Goal: Task Accomplishment & Management: Manage account settings

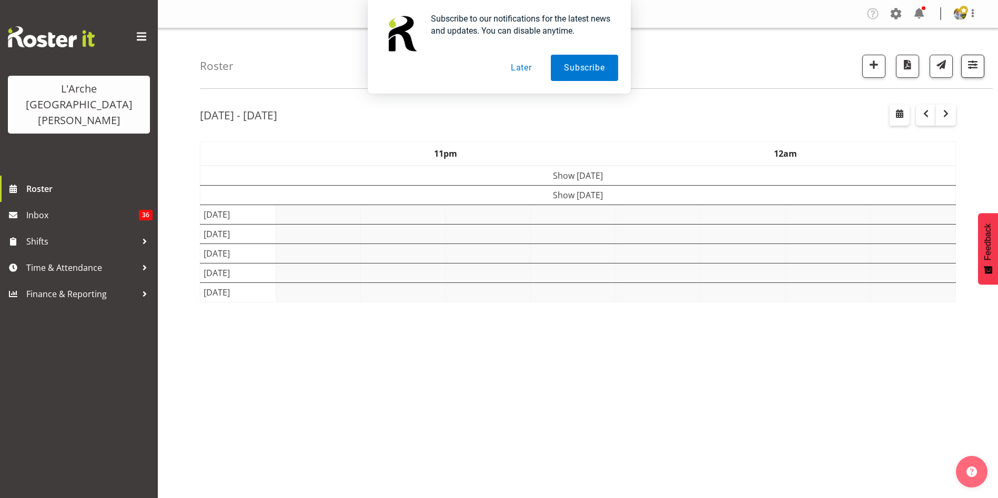
click at [978, 59] on div "Subscribe to our notifications for the latest news and updates. You can disable…" at bounding box center [499, 47] width 998 height 94
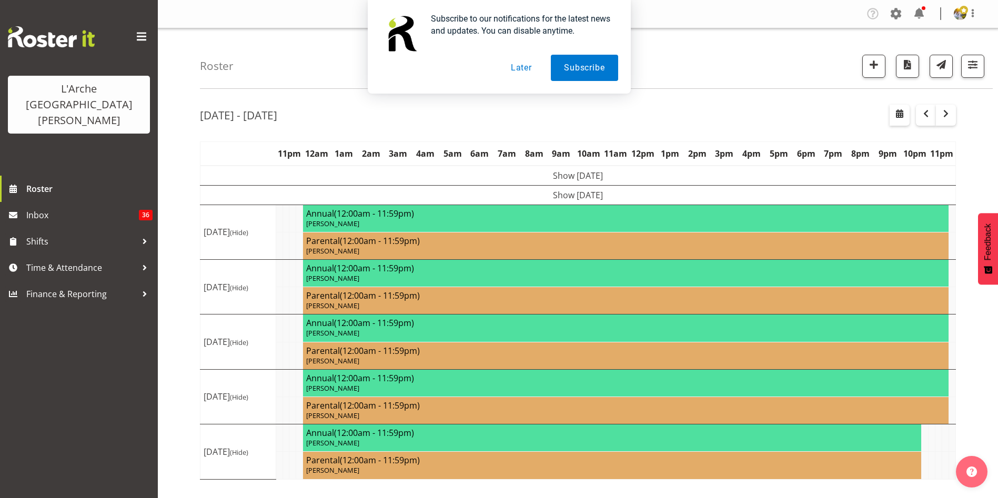
click at [529, 68] on button "Later" at bounding box center [521, 68] width 47 height 26
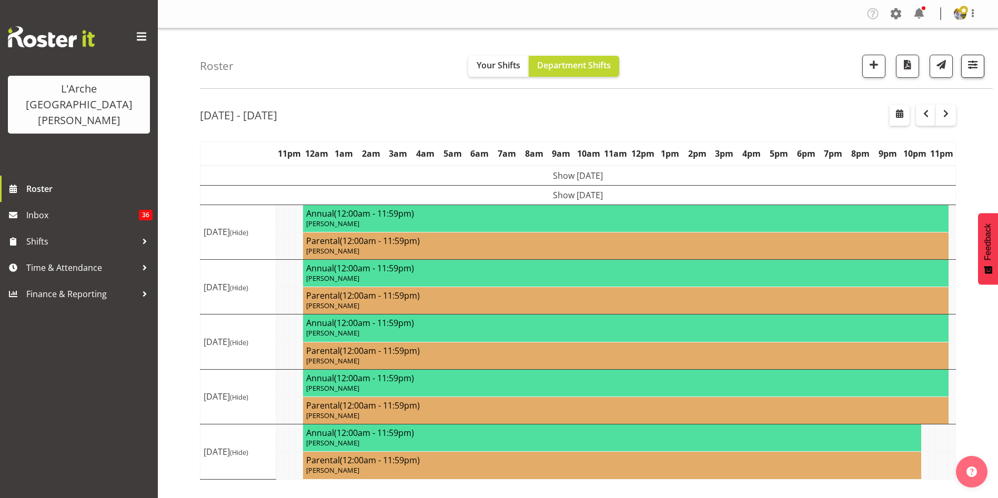
click at [982, 64] on button "button" at bounding box center [972, 66] width 23 height 23
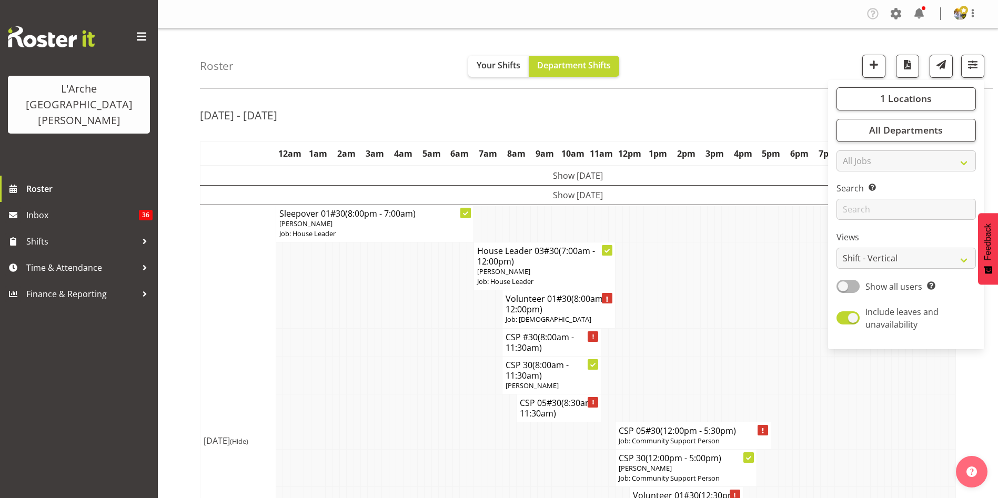
click at [853, 293] on div "Show all users Show only rostered employees" at bounding box center [905, 287] width 139 height 15
click at [844, 285] on span at bounding box center [847, 286] width 23 height 13
click at [843, 285] on input "Show all users Show only rostered employees" at bounding box center [839, 286] width 7 height 7
checkbox input "true"
click at [855, 258] on select "Staff Role Shift - Horizontal Shift - Vertical Staff - Location" at bounding box center [905, 258] width 139 height 21
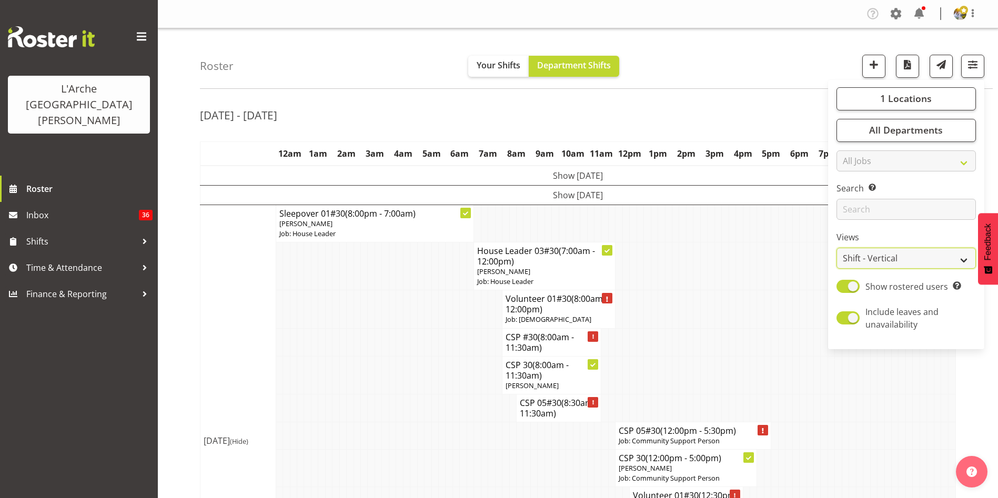
select select "staff"
click at [837, 248] on select "Staff Role Shift - Horizontal Shift - Vertical Staff - Location" at bounding box center [905, 258] width 139 height 21
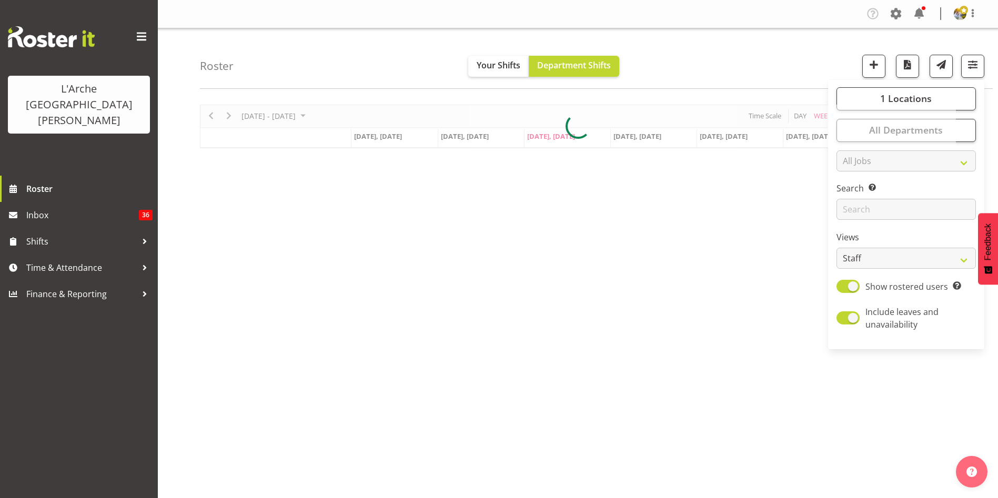
click at [982, 421] on div "[DATE] - [DATE] [DATE] Day Week Fortnight Month calendar Month Agenda Time Scal…" at bounding box center [599, 307] width 798 height 421
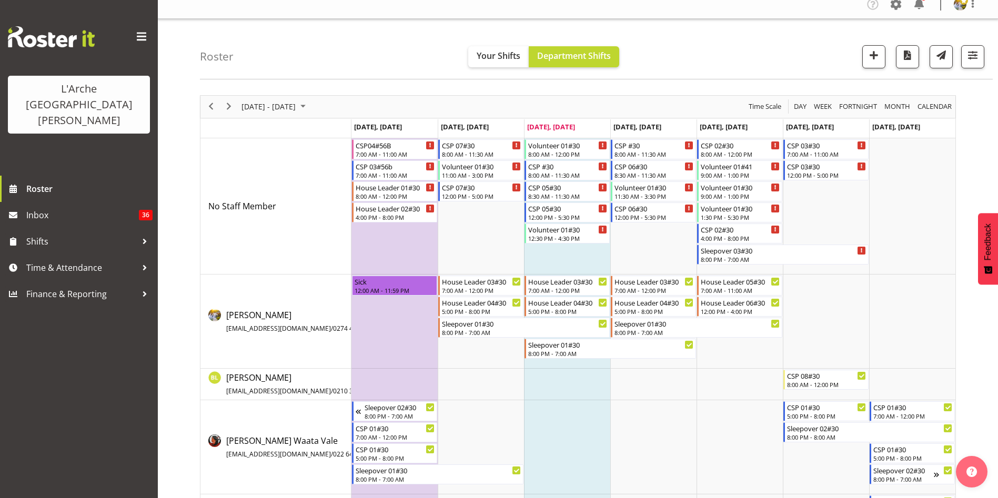
scroll to position [8, 0]
click at [710, 238] on div "4:00 PM - 8:00 PM" at bounding box center [740, 239] width 79 height 8
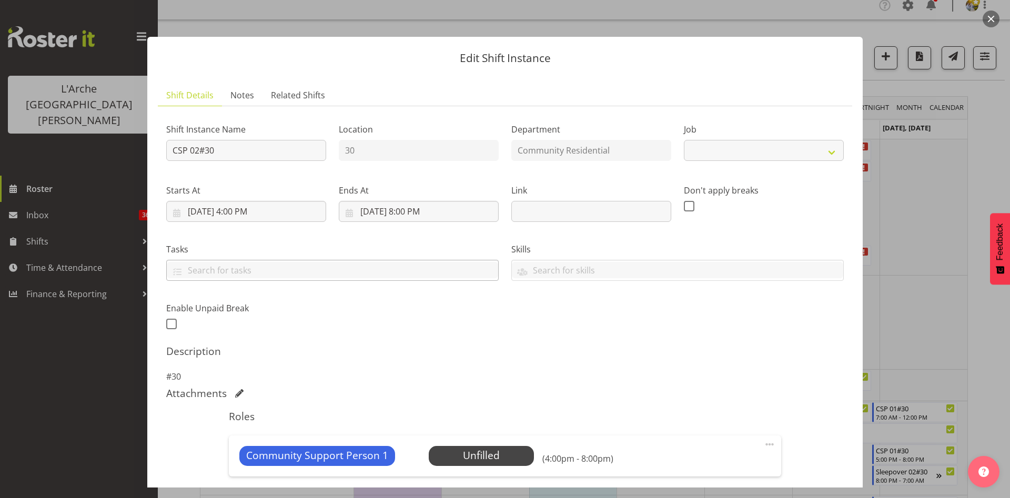
select select "2"
click at [240, 215] on input "[DATE] 4:00 PM" at bounding box center [246, 211] width 160 height 21
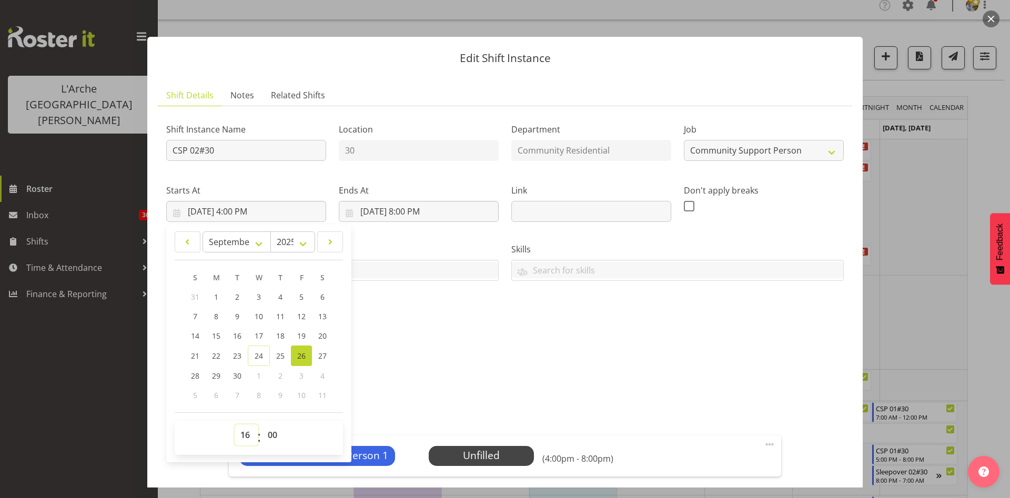
click at [249, 433] on select "00 01 02 03 04 05 06 07 08 09 10 11 12 13 14 15 16 17 18 19 20 21 22 23" at bounding box center [247, 435] width 24 height 21
select select "17"
click at [235, 425] on select "00 01 02 03 04 05 06 07 08 09 10 11 12 13 14 15 16 17 18 19 20 21 22 23" at bounding box center [247, 435] width 24 height 21
type input "[DATE] 5:00 PM"
click at [763, 441] on span at bounding box center [769, 444] width 13 height 13
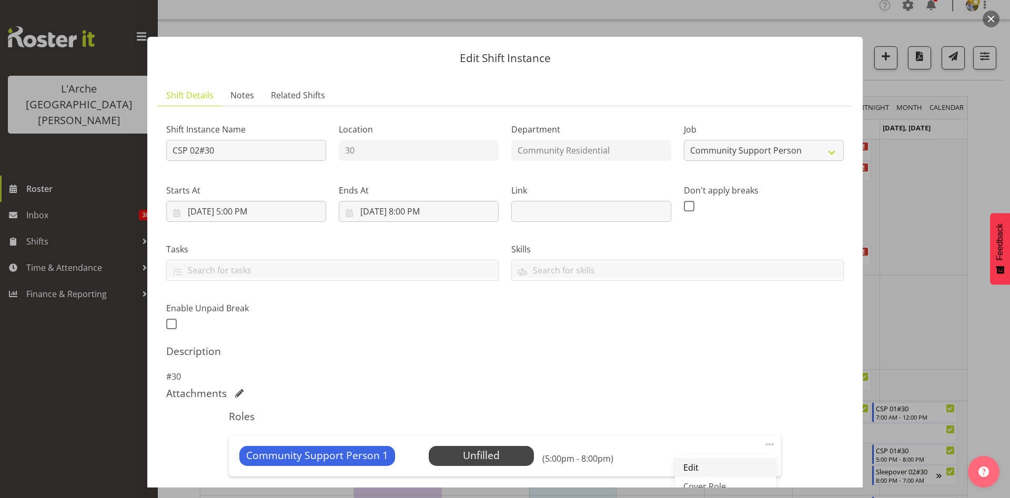
click at [727, 469] on link "Edit" at bounding box center [725, 467] width 101 height 19
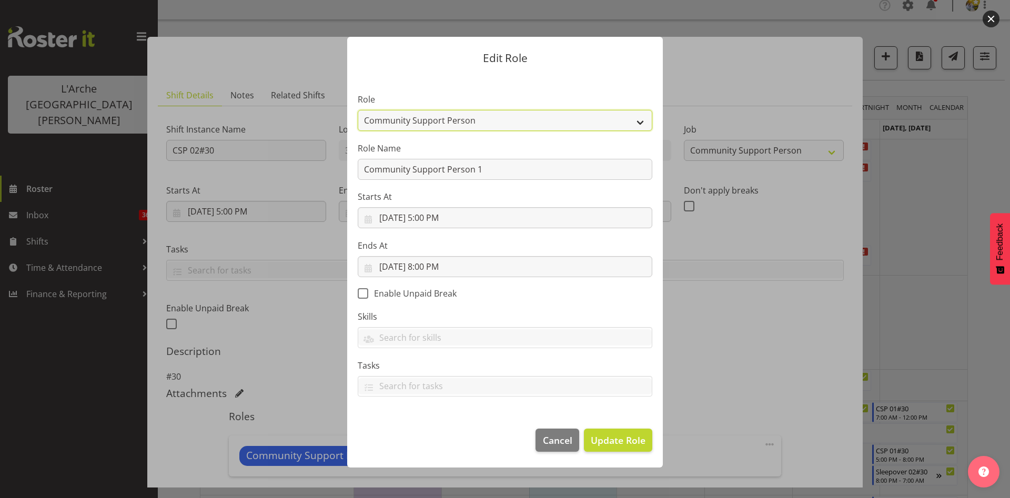
click at [579, 126] on select "Area Manager Art Coordination Community - SIL Community Leader Community Suppor…" at bounding box center [505, 120] width 295 height 21
select select "287"
click at [358, 110] on select "Area Manager Art Coordination Community - SIL Community Leader Community Suppor…" at bounding box center [505, 120] width 295 height 21
click at [642, 447] on button "Update Role" at bounding box center [618, 440] width 68 height 23
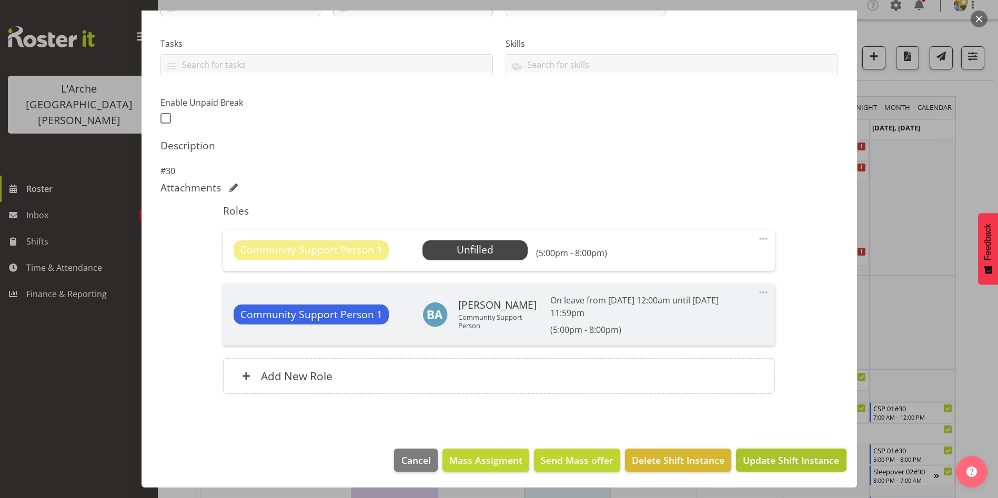
click at [776, 449] on button "Update Shift Instance" at bounding box center [791, 460] width 110 height 23
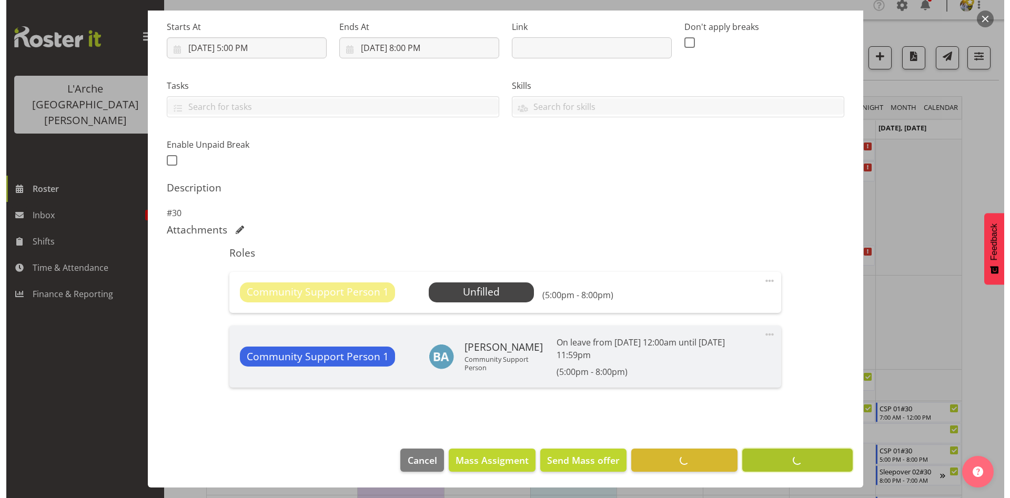
scroll to position [164, 0]
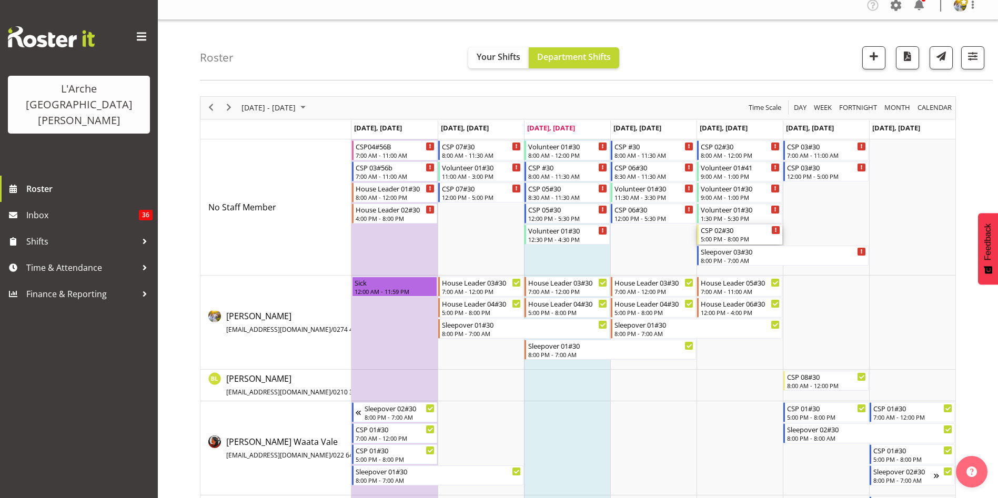
click at [729, 238] on div "5:00 PM - 8:00 PM" at bounding box center [740, 239] width 79 height 8
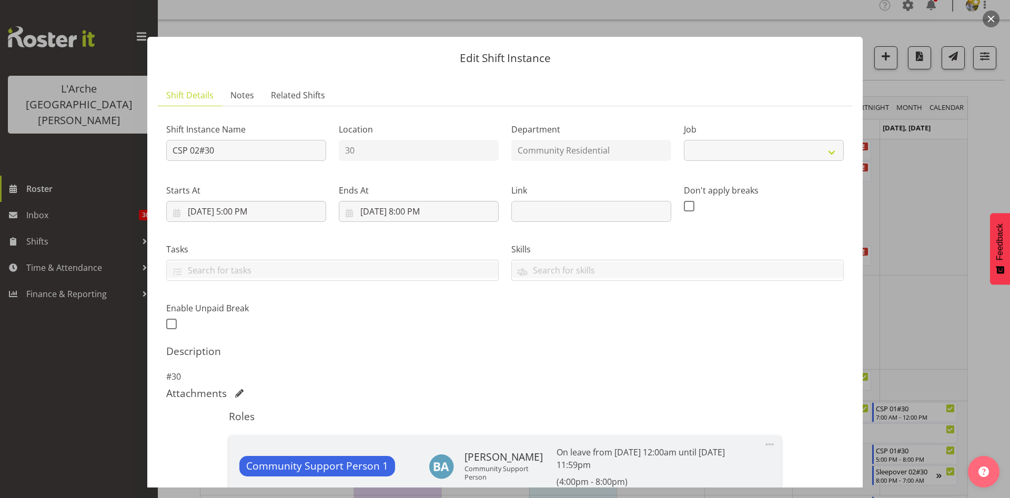
select select "2"
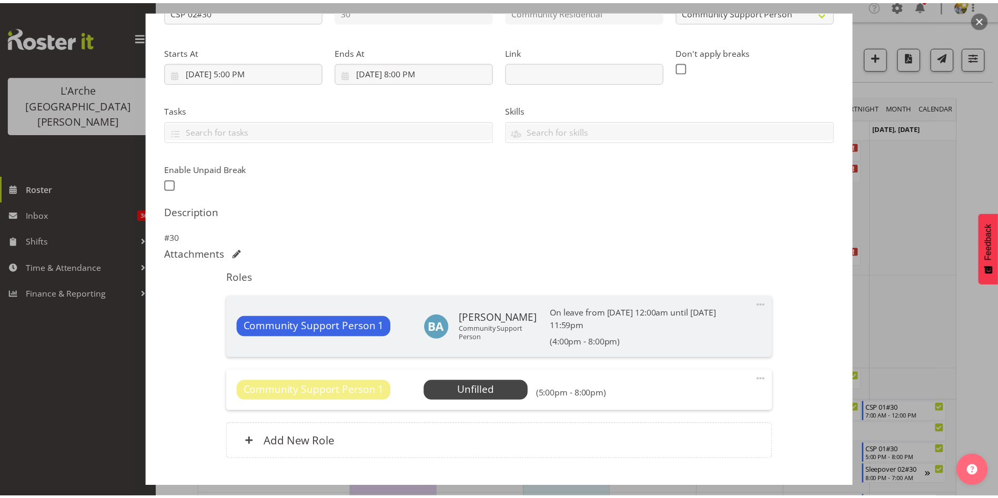
scroll to position [206, 0]
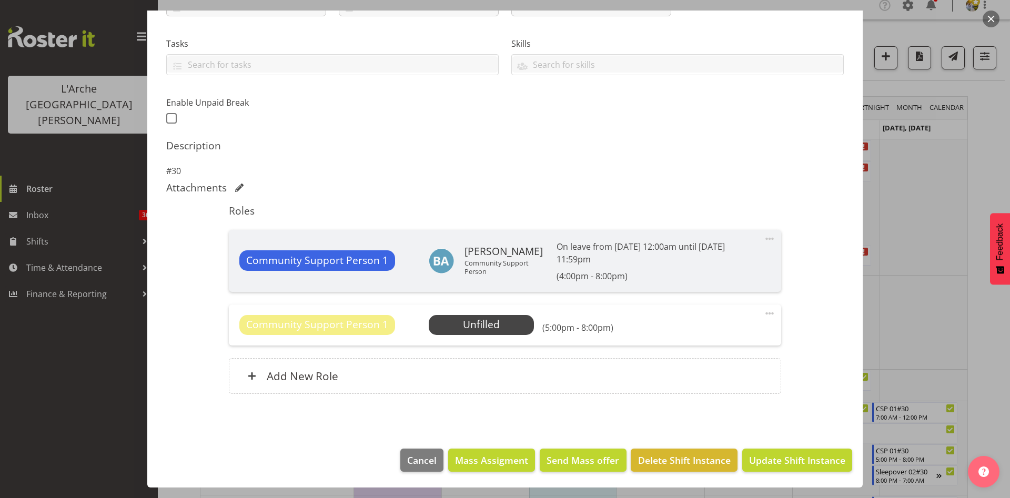
click at [336, 327] on span "Community Support Person 1" at bounding box center [317, 324] width 142 height 15
click at [361, 331] on span "Community Support Person 1" at bounding box center [317, 324] width 142 height 15
click at [491, 325] on span "Select Employee" at bounding box center [481, 324] width 78 height 15
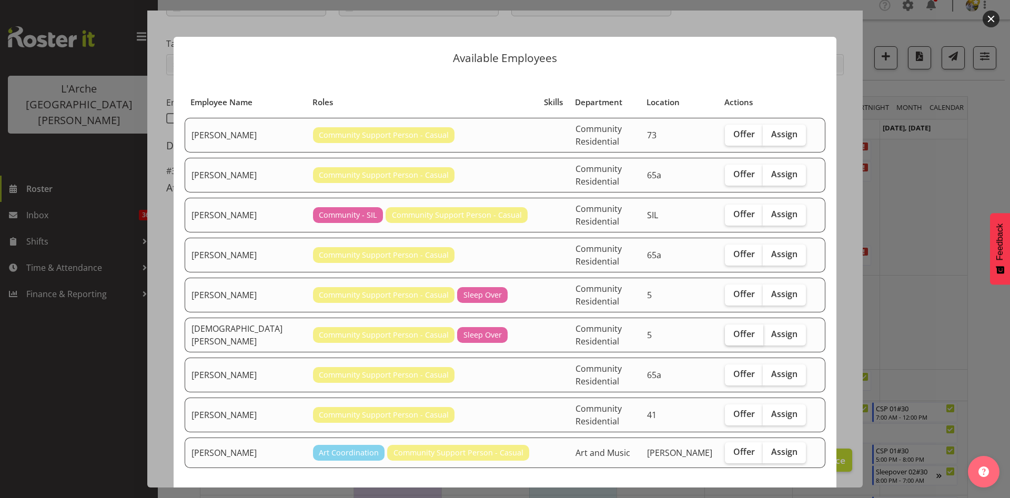
click at [739, 325] on label "Offer" at bounding box center [744, 335] width 38 height 21
click at [732, 331] on input "Offer" at bounding box center [728, 334] width 7 height 7
checkbox input "true"
click at [740, 498] on span "Send offer to [DEMOGRAPHIC_DATA][PERSON_NAME]" at bounding box center [700, 506] width 238 height 13
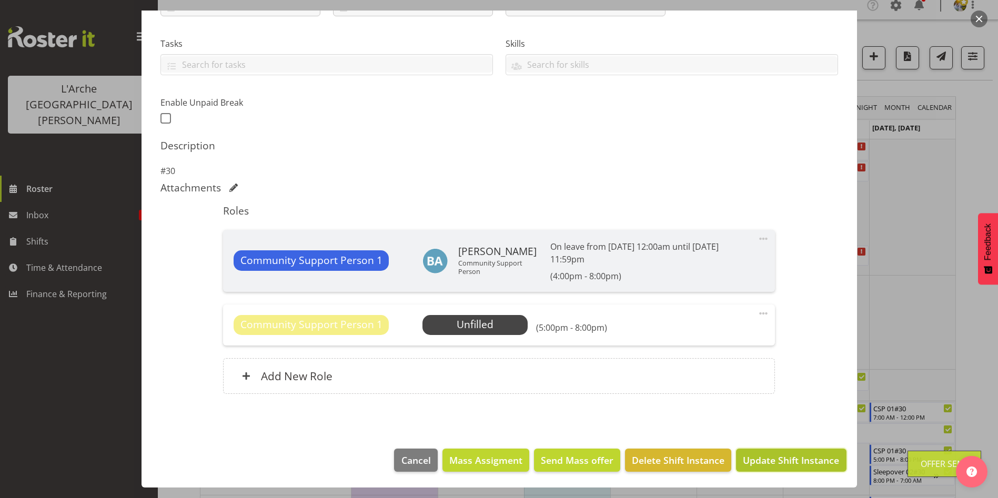
drag, startPoint x: 776, startPoint y: 465, endPoint x: 817, endPoint y: 456, distance: 41.6
drag, startPoint x: 817, startPoint y: 456, endPoint x: 821, endPoint y: 463, distance: 8.5
click at [821, 463] on span "Update Shift Instance" at bounding box center [791, 460] width 96 height 14
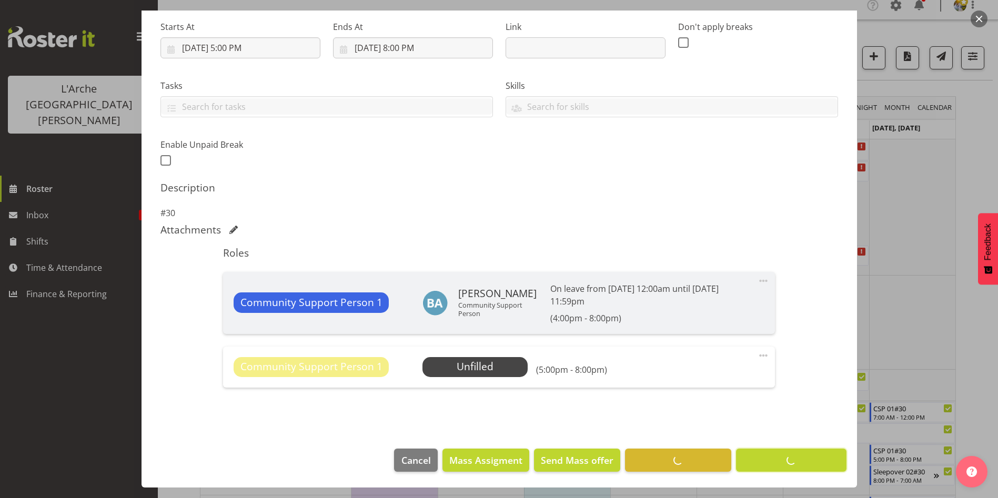
scroll to position [164, 0]
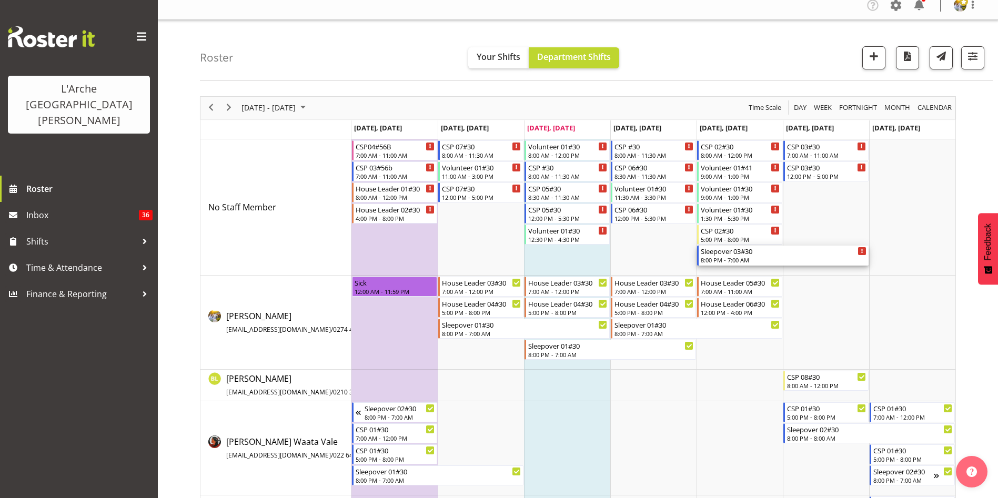
click at [767, 257] on div "8:00 PM - 7:00 AM" at bounding box center [784, 260] width 166 height 8
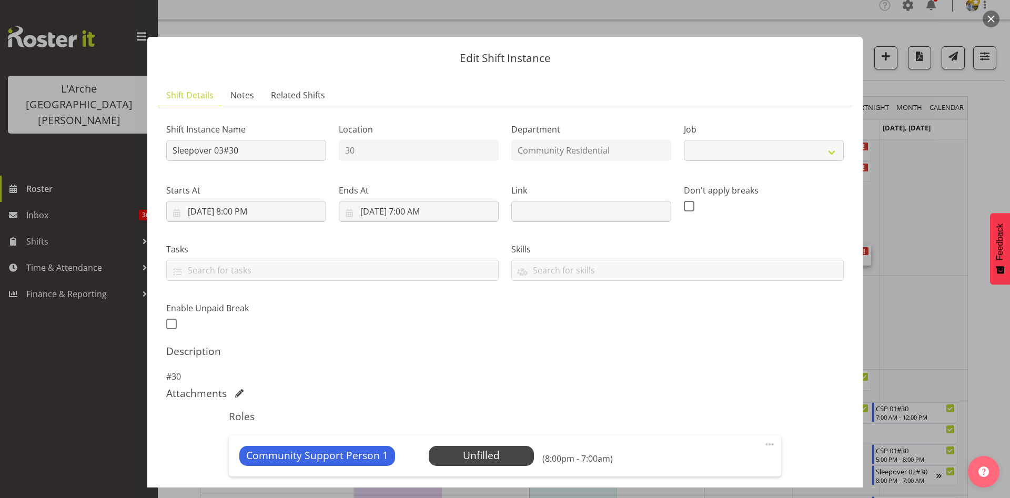
select select "2"
click at [763, 443] on span at bounding box center [769, 444] width 13 height 13
click at [719, 462] on link "Edit" at bounding box center [725, 467] width 101 height 19
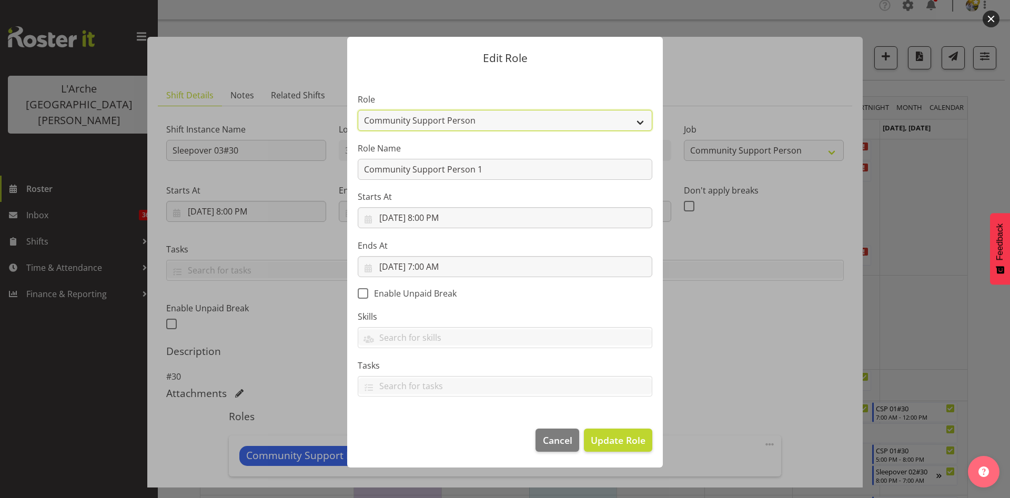
click at [509, 123] on select "Area Manager Art Coordination Community - SIL Community Leader Community Suppor…" at bounding box center [505, 120] width 295 height 21
select select "287"
click at [358, 110] on select "Area Manager Art Coordination Community - SIL Community Leader Community Suppor…" at bounding box center [505, 120] width 295 height 21
click at [631, 446] on span "Update Role" at bounding box center [618, 440] width 55 height 14
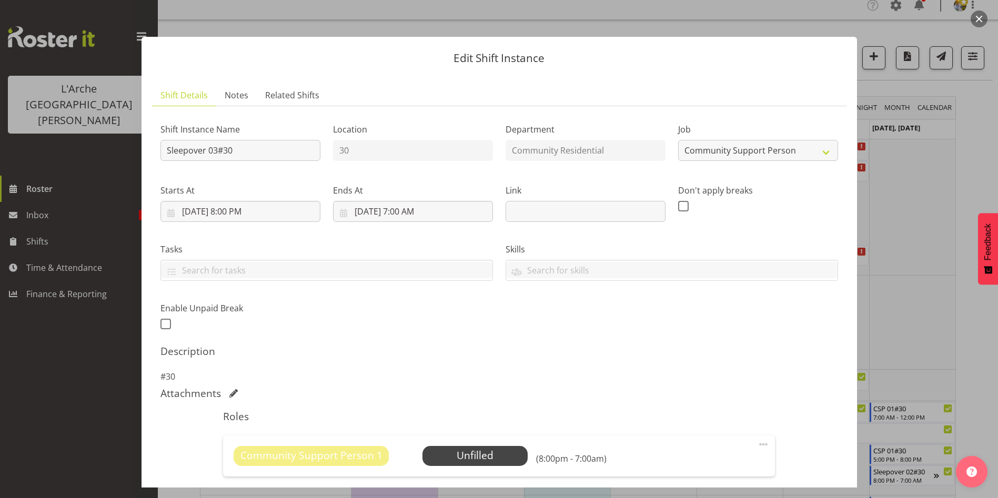
scroll to position [206, 0]
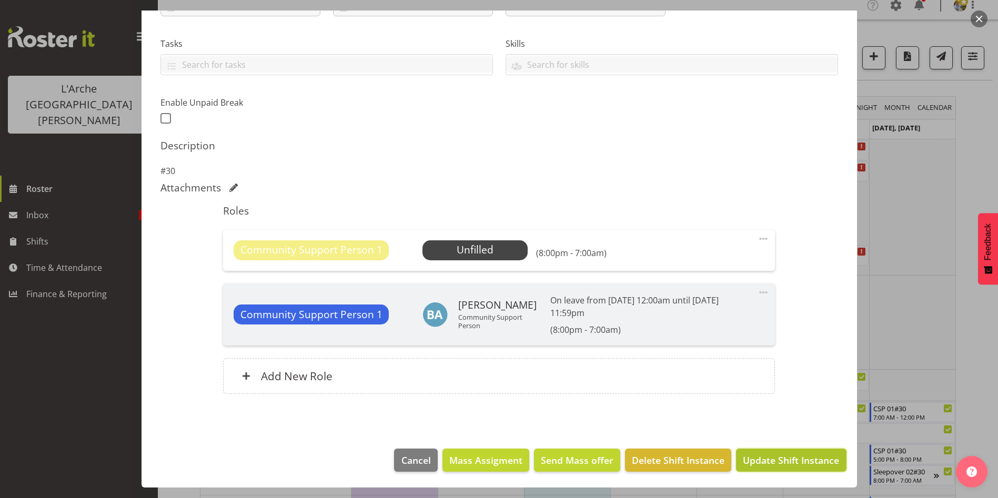
click at [830, 463] on button "Update Shift Instance" at bounding box center [791, 460] width 110 height 23
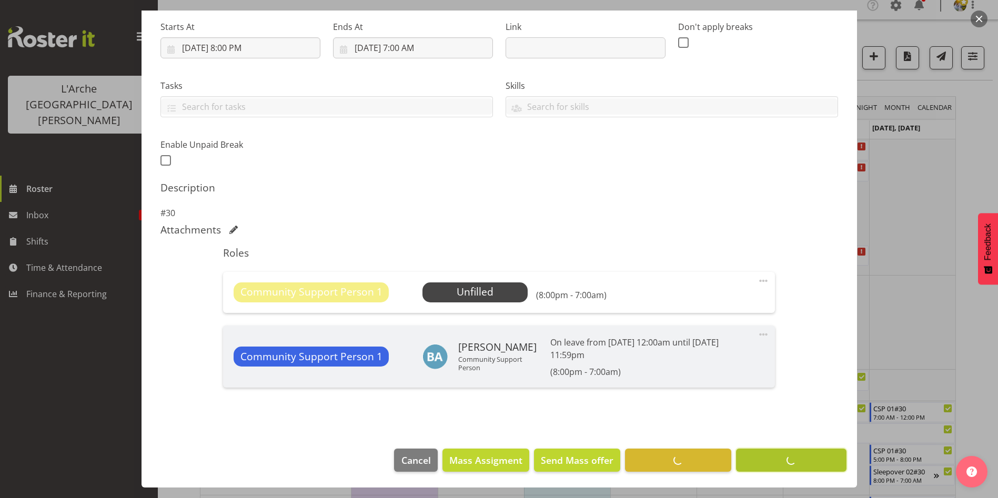
scroll to position [164, 0]
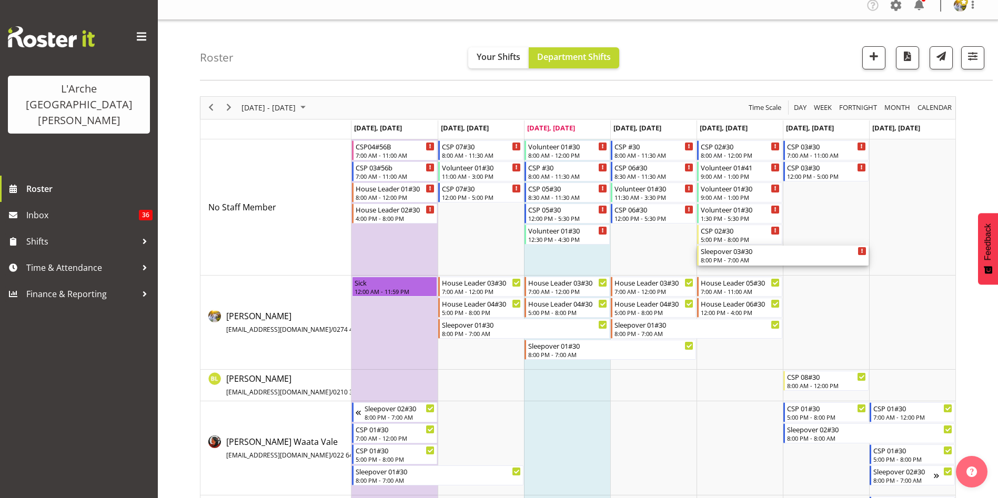
click at [770, 257] on div "8:00 PM - 7:00 AM" at bounding box center [784, 260] width 166 height 8
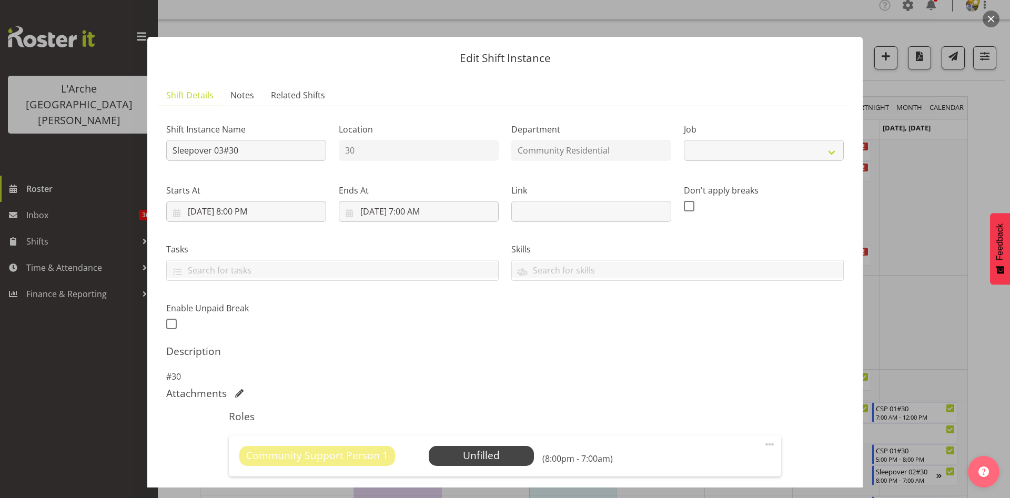
select select "2"
drag, startPoint x: 771, startPoint y: 257, endPoint x: 472, endPoint y: 452, distance: 356.6
click at [472, 452] on body "L'Arche Mount [PERSON_NAME] Roster Inbox 36 Shifts Time & Attendance Finance & …" at bounding box center [505, 241] width 1010 height 498
click at [472, 452] on span "Select Employee" at bounding box center [481, 455] width 78 height 15
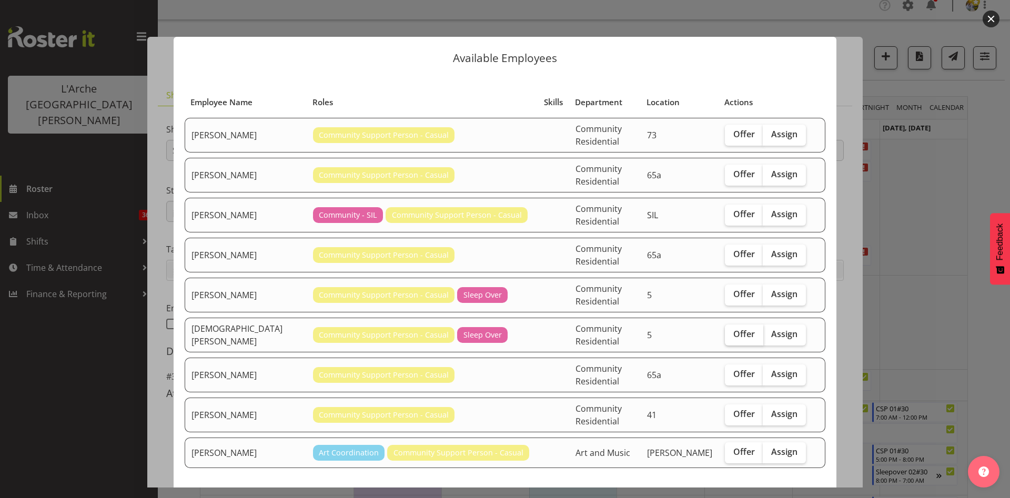
click at [742, 329] on span "Offer" at bounding box center [744, 334] width 22 height 11
click at [732, 331] on input "Offer" at bounding box center [728, 334] width 7 height 7
checkbox input "true"
click at [740, 498] on span "Send offer to [DEMOGRAPHIC_DATA][PERSON_NAME]" at bounding box center [700, 506] width 238 height 13
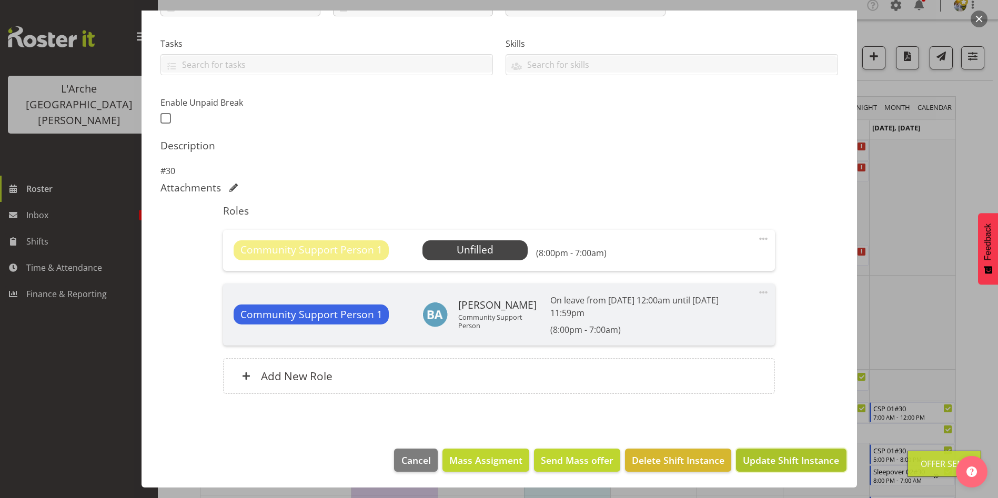
click at [825, 458] on span "Update Shift Instance" at bounding box center [791, 460] width 96 height 14
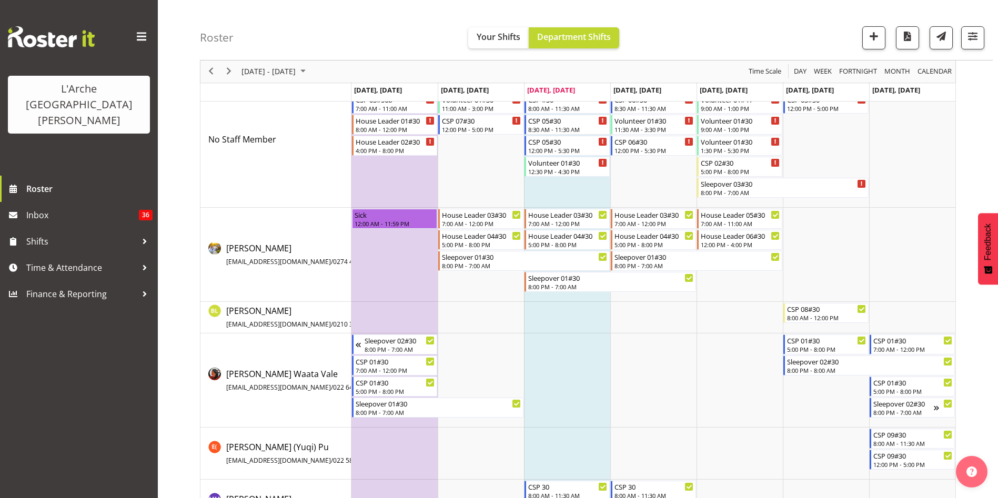
scroll to position [0, 0]
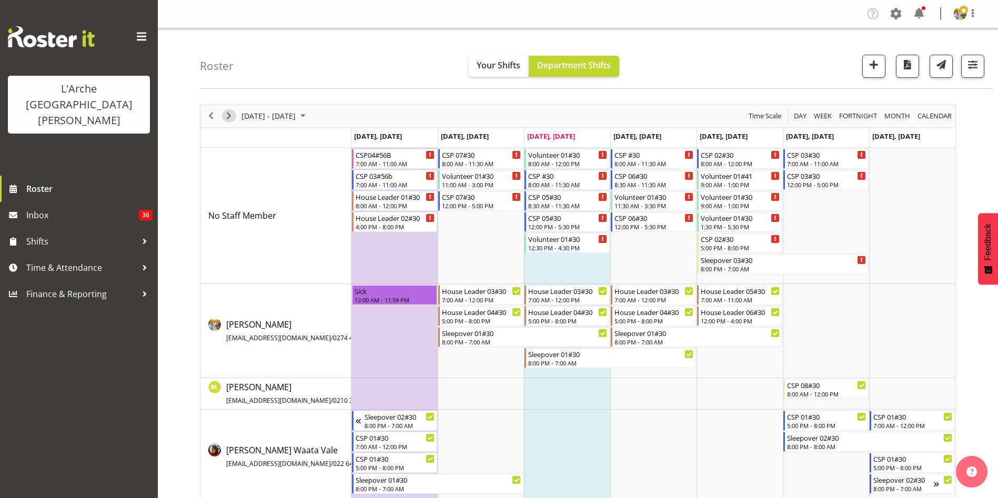
click at [229, 116] on span "Next" at bounding box center [229, 115] width 13 height 13
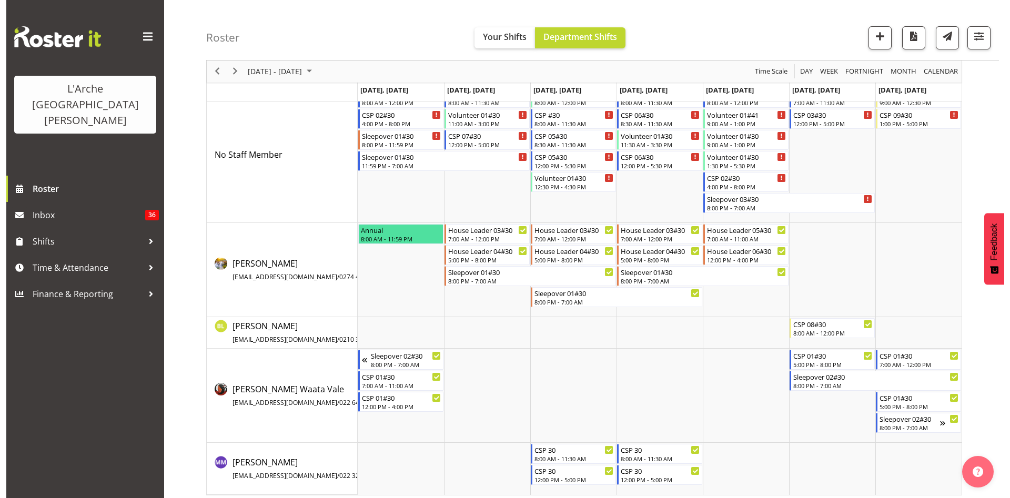
scroll to position [66, 0]
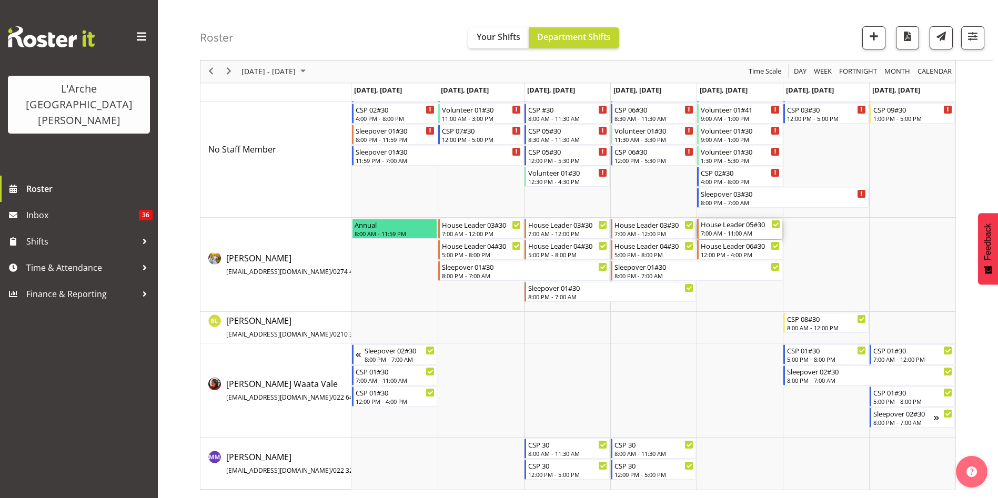
click at [721, 235] on div "7:00 AM - 11:00 AM" at bounding box center [740, 233] width 79 height 8
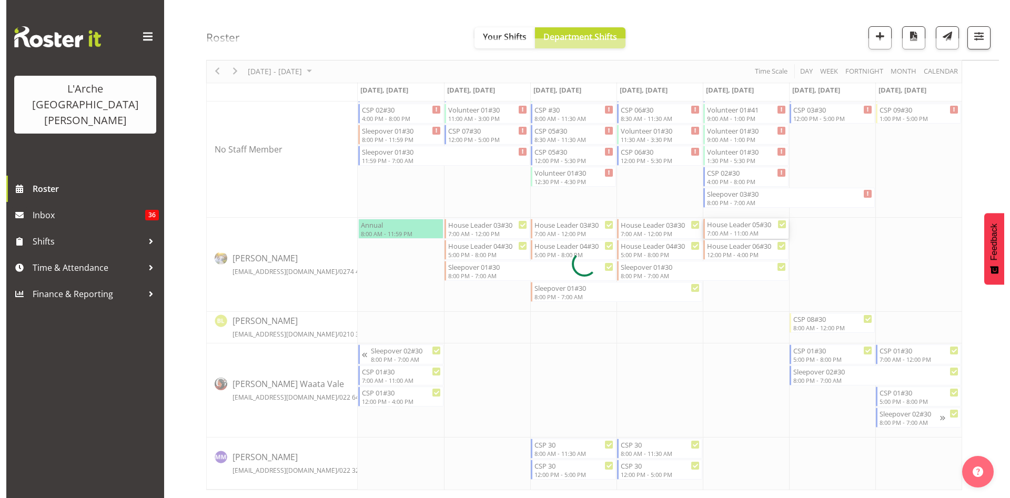
select select
select select "9"
select select "2025"
select select "11"
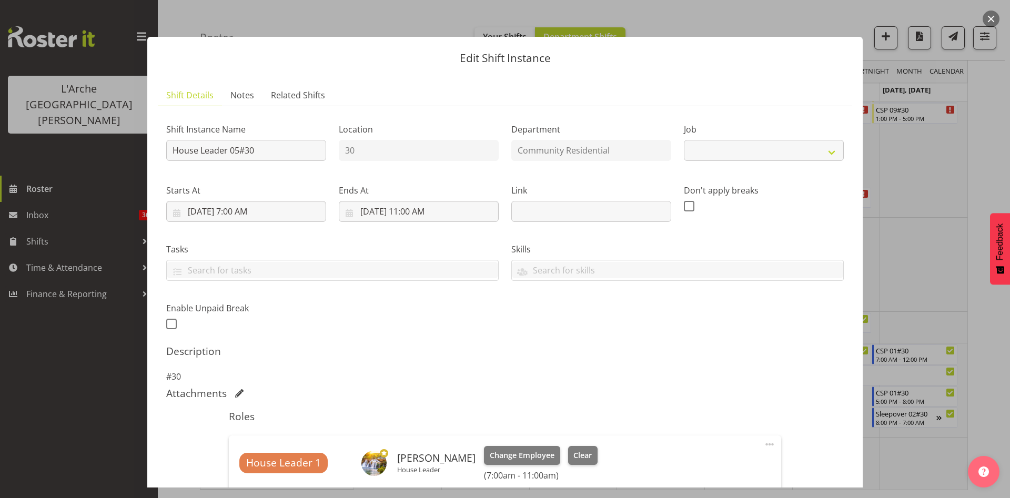
select select "1"
click at [412, 210] on input "[DATE] 11:00 AM" at bounding box center [419, 211] width 160 height 21
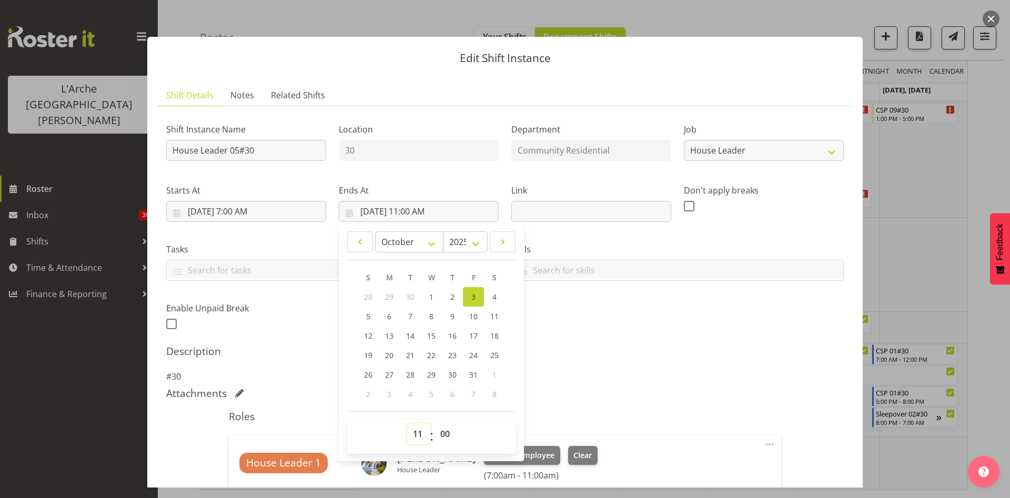
click at [418, 438] on select "00 01 02 03 04 05 06 07 08 09 10 11 12 13 14 15 16 17 18 19 20 21 22 23" at bounding box center [419, 433] width 24 height 21
select select "12"
click at [407, 423] on select "00 01 02 03 04 05 06 07 08 09 10 11 12 13 14 15 16 17 18 19 20 21 22 23" at bounding box center [419, 433] width 24 height 21
type input "[DATE] 12:00 PM"
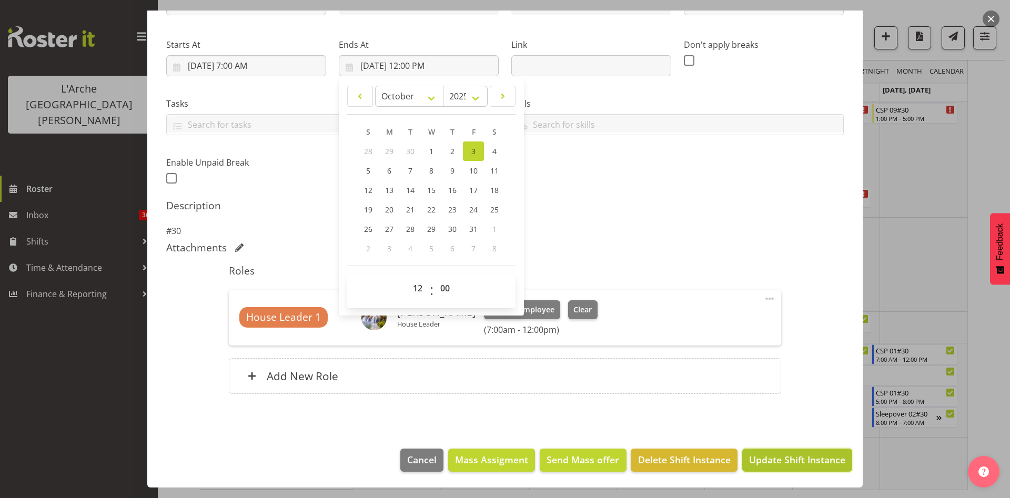
click at [814, 468] on button "Update Shift Instance" at bounding box center [797, 460] width 110 height 23
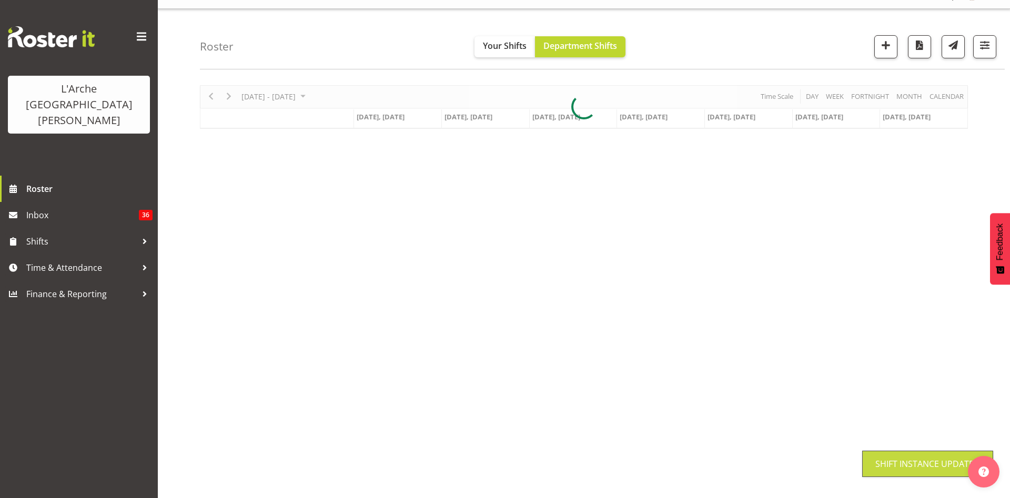
scroll to position [19, 0]
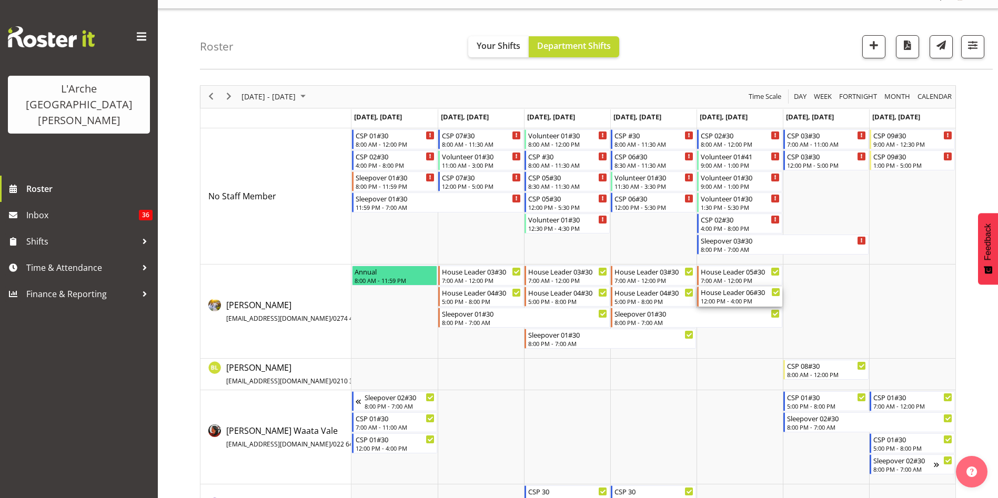
click at [759, 298] on div "12:00 PM - 4:00 PM" at bounding box center [740, 301] width 79 height 8
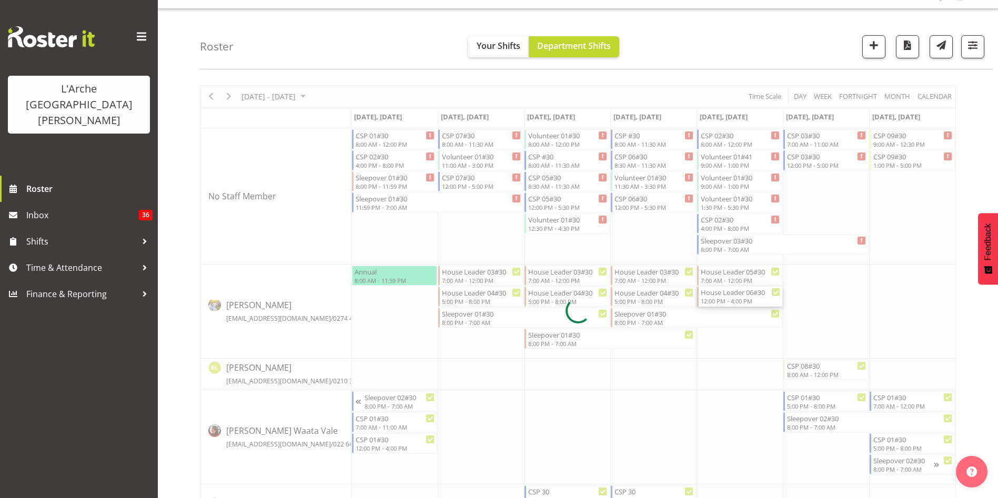
select select
select select "9"
select select "2025"
select select "12"
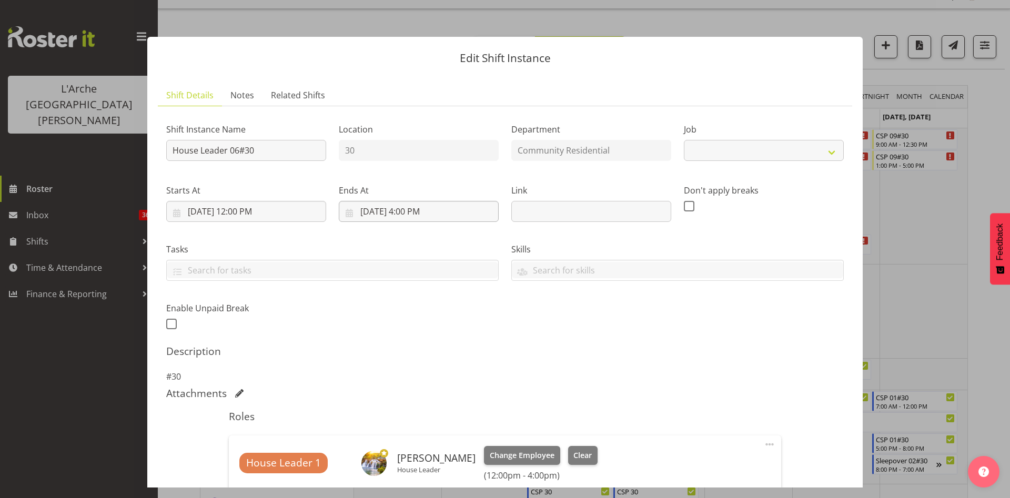
select select "1"
click at [236, 216] on input "[DATE] 12:00 PM" at bounding box center [246, 211] width 160 height 21
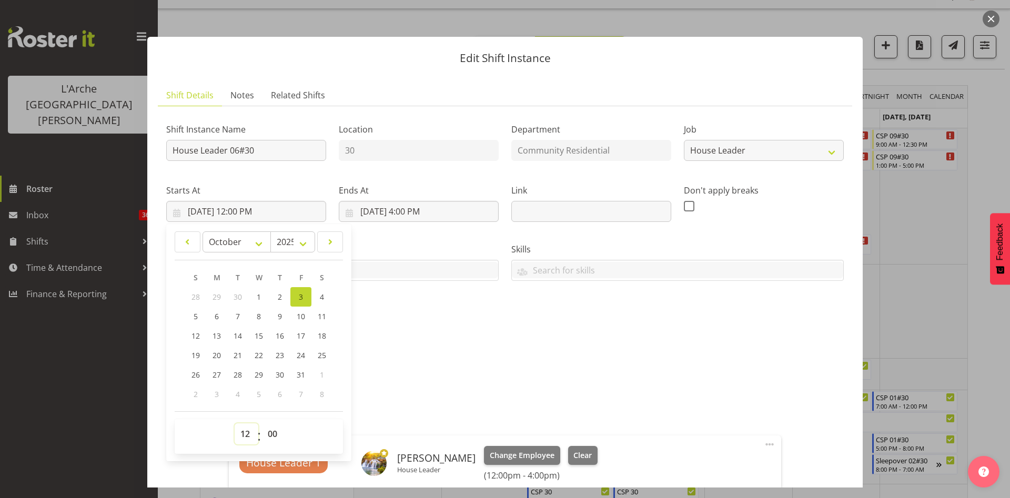
click at [246, 437] on select "00 01 02 03 04 05 06 07 08 09 10 11 12 13 14 15 16 17 18 19 20 21 22 23" at bounding box center [247, 433] width 24 height 21
select select "17"
click at [235, 423] on select "00 01 02 03 04 05 06 07 08 09 10 11 12 13 14 15 16 17 18 19 20 21 22 23" at bounding box center [247, 433] width 24 height 21
type input "[DATE] 5:00 PM"
click at [406, 215] on input "[DATE] 4:00 PM" at bounding box center [419, 211] width 160 height 21
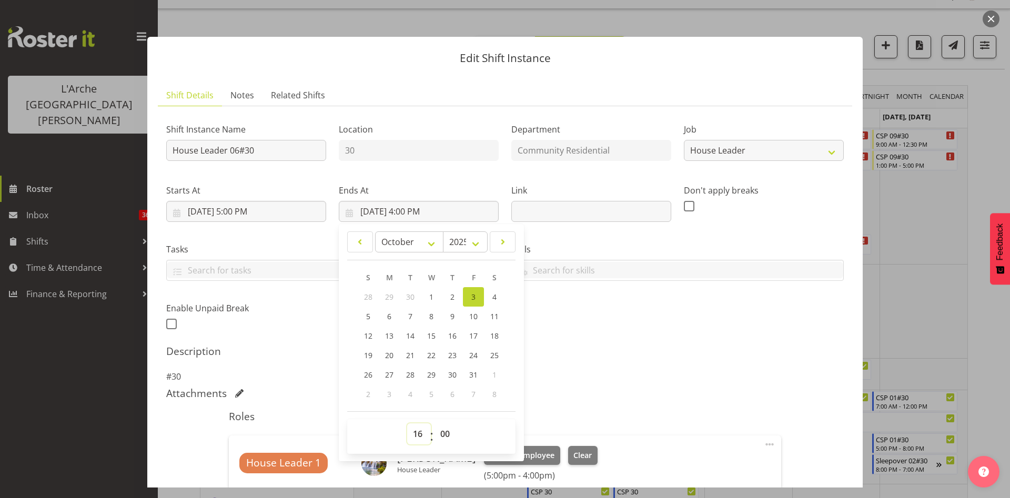
click at [417, 428] on select "00 01 02 03 04 05 06 07 08 09 10 11 12 13 14 15 16 17 18 19 20 21 22 23" at bounding box center [419, 433] width 24 height 21
select select "20"
click at [407, 423] on select "00 01 02 03 04 05 06 07 08 09 10 11 12 13 14 15 16 17 18 19 20 21 22 23" at bounding box center [419, 433] width 24 height 21
type input "[DATE] 8:00 PM"
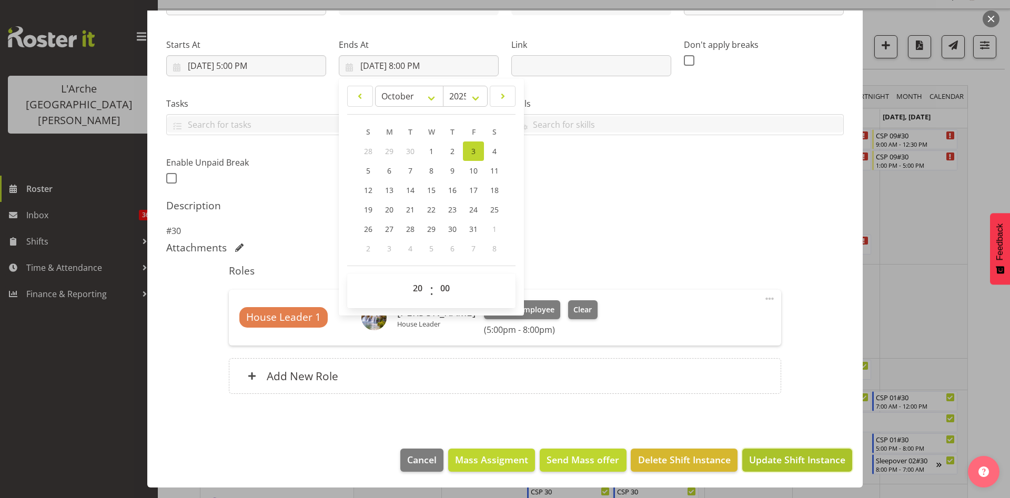
click at [820, 460] on span "Update Shift Instance" at bounding box center [797, 460] width 96 height 14
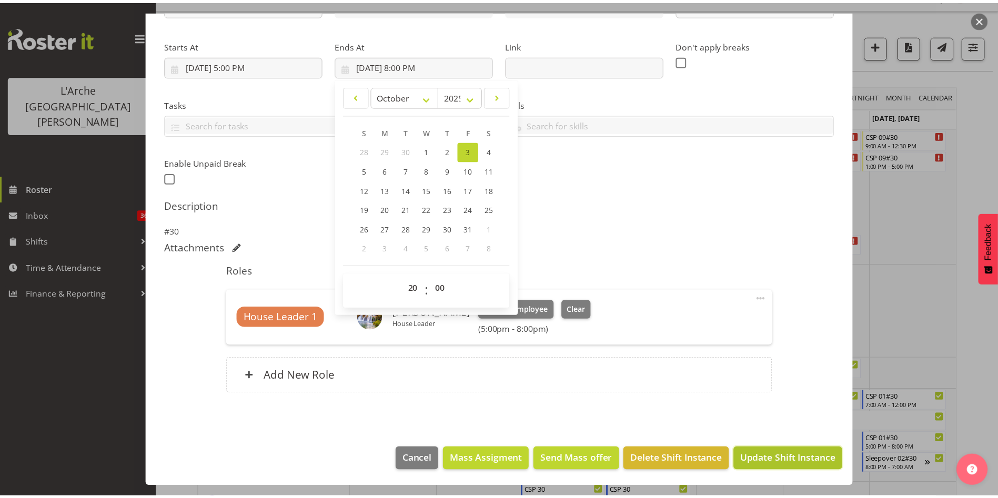
scroll to position [104, 0]
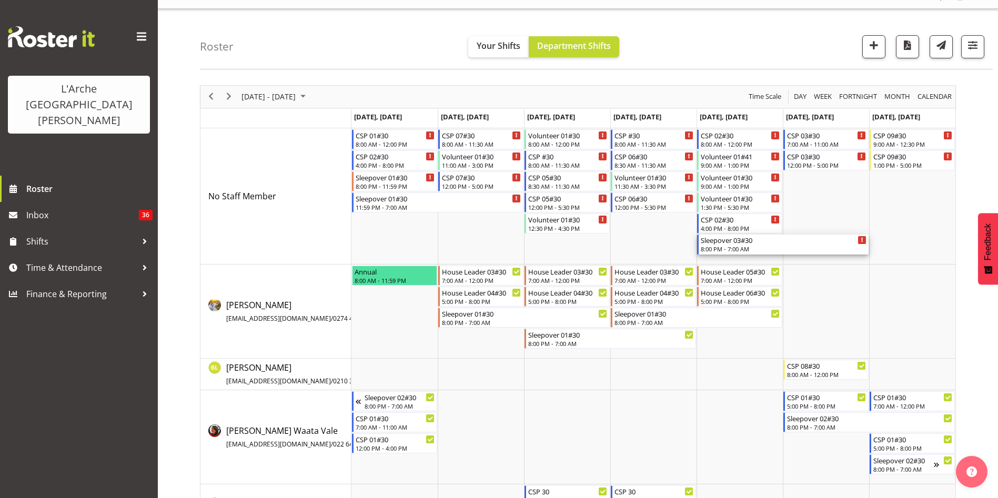
click at [731, 247] on div "8:00 PM - 7:00 AM" at bounding box center [784, 249] width 166 height 8
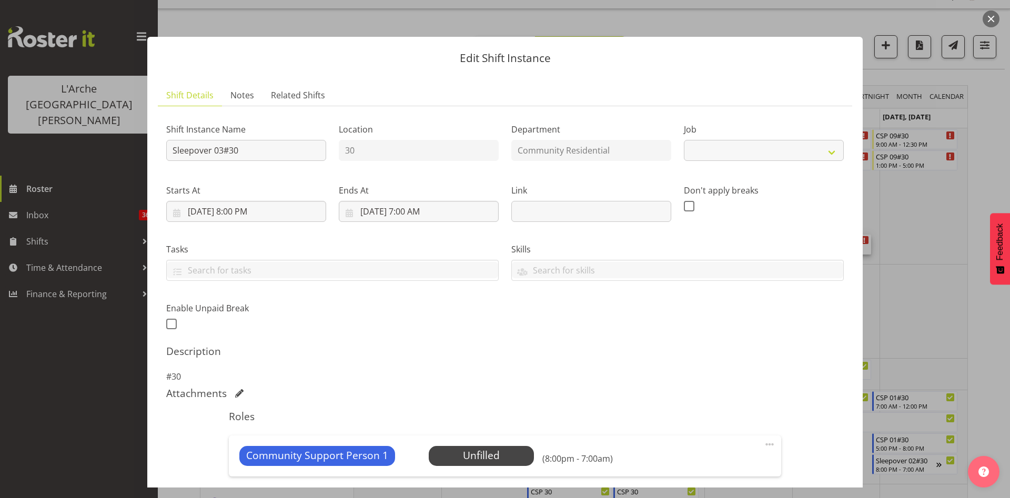
select select "2"
click at [763, 447] on span at bounding box center [769, 444] width 13 height 13
click at [700, 466] on link "Edit" at bounding box center [725, 467] width 101 height 19
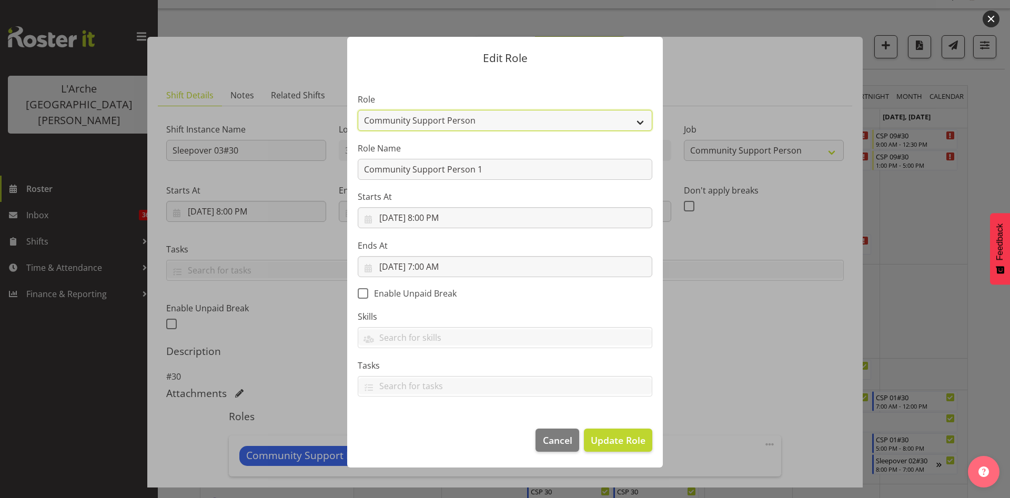
click at [557, 119] on select "Area Manager Art Coordination Community - SIL Community Leader Community Suppor…" at bounding box center [505, 120] width 295 height 21
select select "12"
click at [358, 110] on select "Area Manager Art Coordination Community - SIL Community Leader Community Suppor…" at bounding box center [505, 120] width 295 height 21
click at [636, 446] on span "Update Role" at bounding box center [618, 440] width 55 height 14
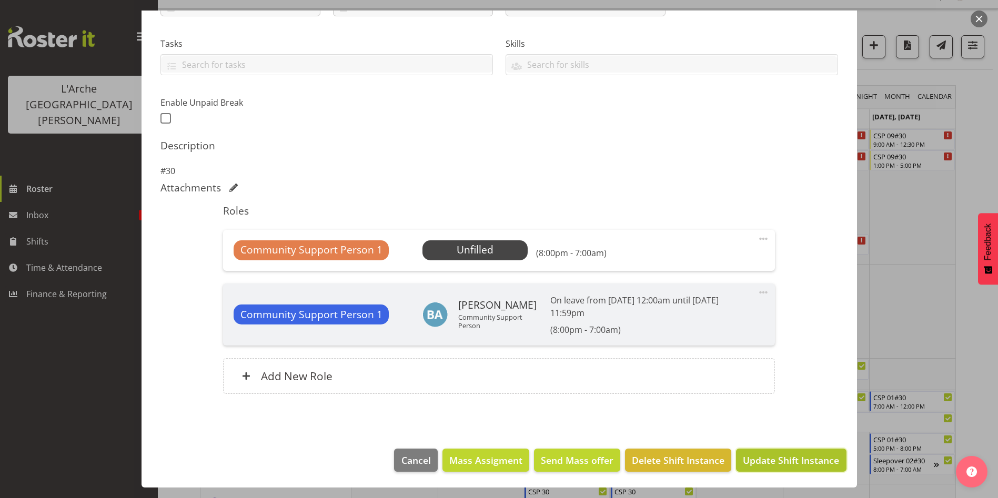
click at [801, 468] on button "Update Shift Instance" at bounding box center [791, 460] width 110 height 23
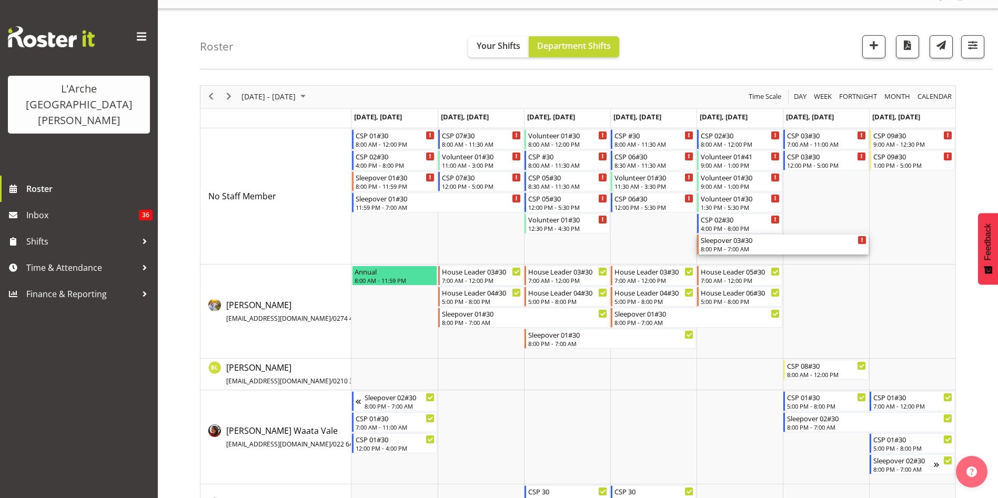
click at [749, 242] on div "Sleepover 03#30" at bounding box center [784, 240] width 166 height 11
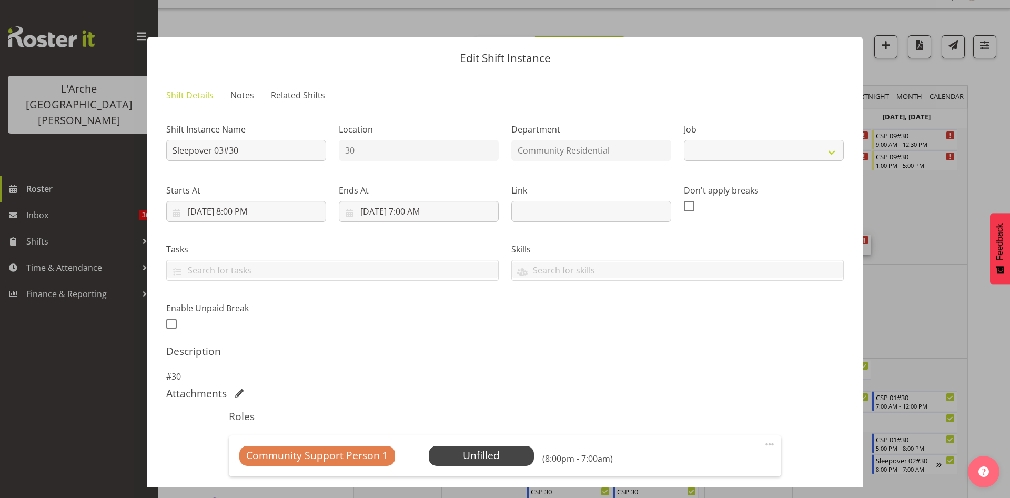
select select "2"
click at [487, 454] on span "Select Employee" at bounding box center [481, 455] width 78 height 15
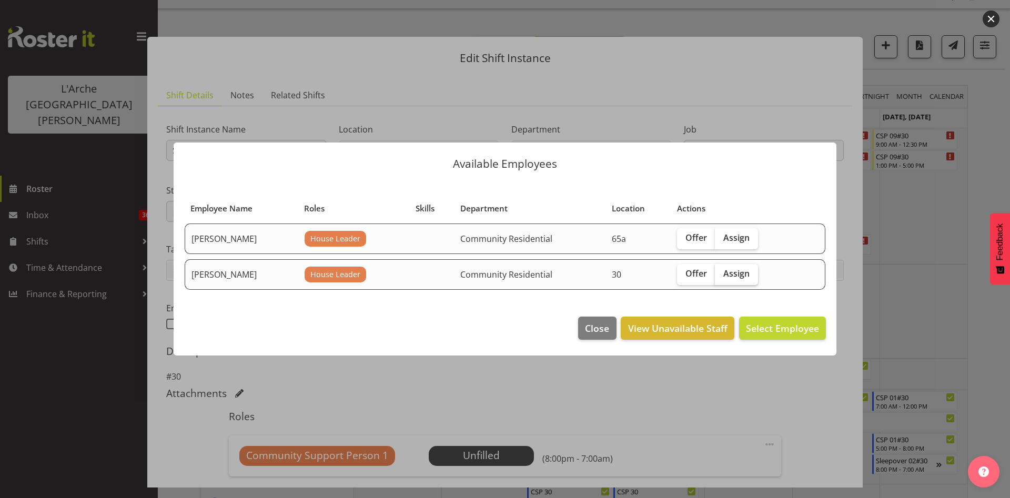
click at [740, 279] on label "Assign" at bounding box center [736, 274] width 43 height 21
click at [722, 277] on input "Assign" at bounding box center [718, 273] width 7 height 7
checkbox input "true"
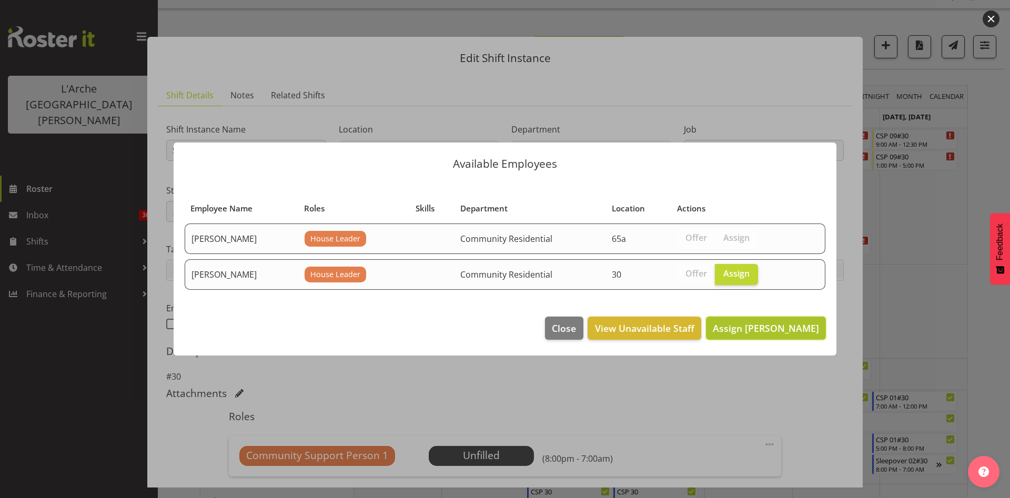
click at [762, 326] on span "Assign [PERSON_NAME]" at bounding box center [766, 328] width 106 height 13
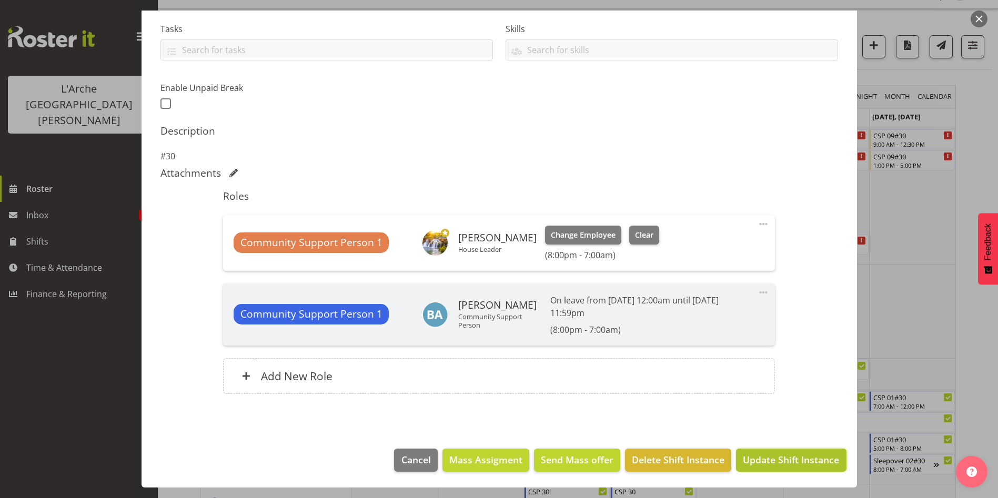
click at [821, 456] on span "Update Shift Instance" at bounding box center [791, 460] width 96 height 14
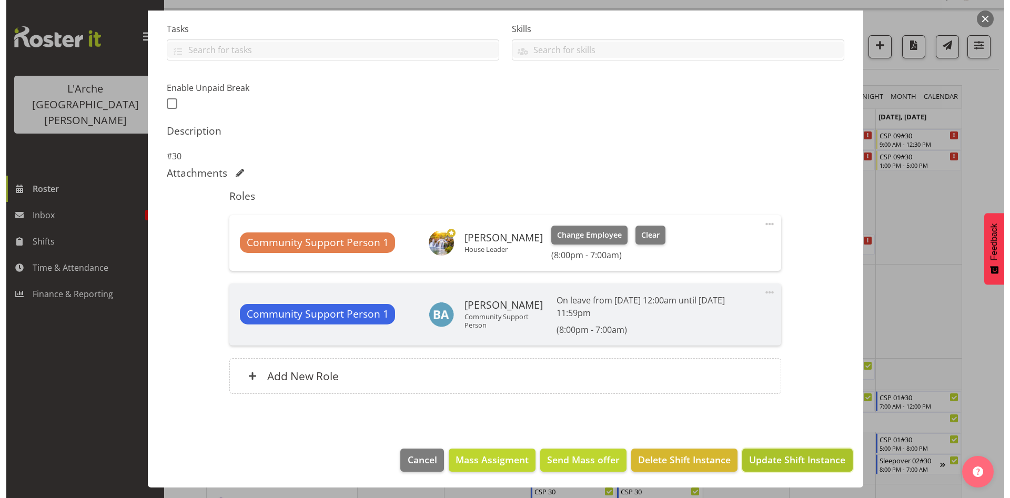
scroll to position [178, 0]
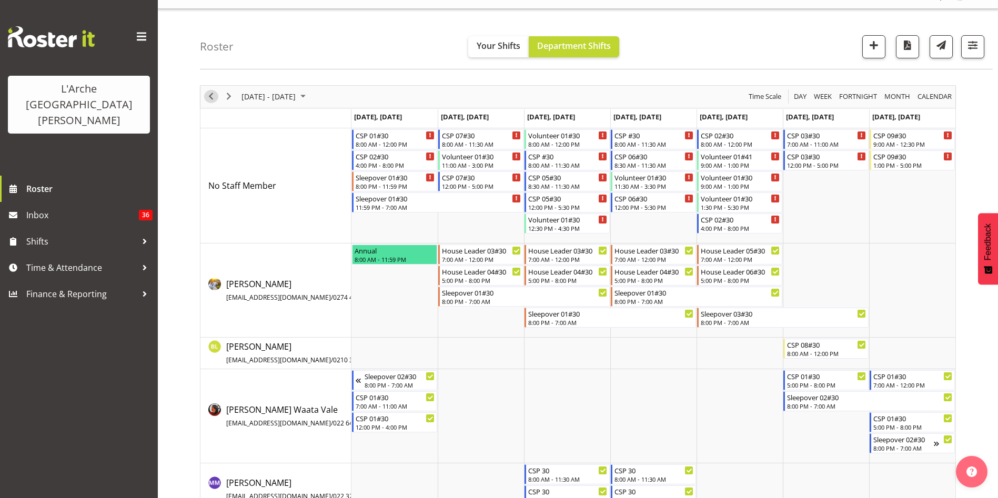
click at [215, 98] on span "Previous" at bounding box center [211, 96] width 13 height 13
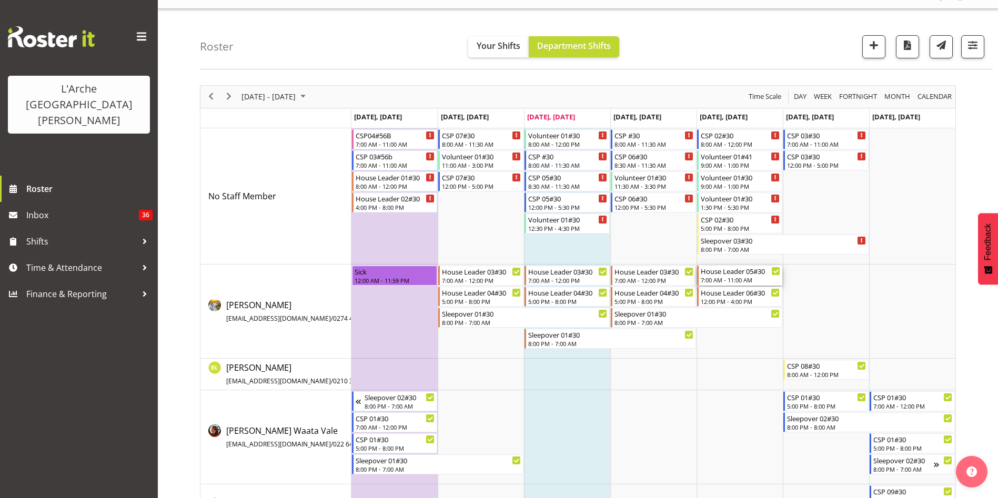
click at [728, 276] on div "7:00 AM - 11:00 AM" at bounding box center [740, 280] width 79 height 8
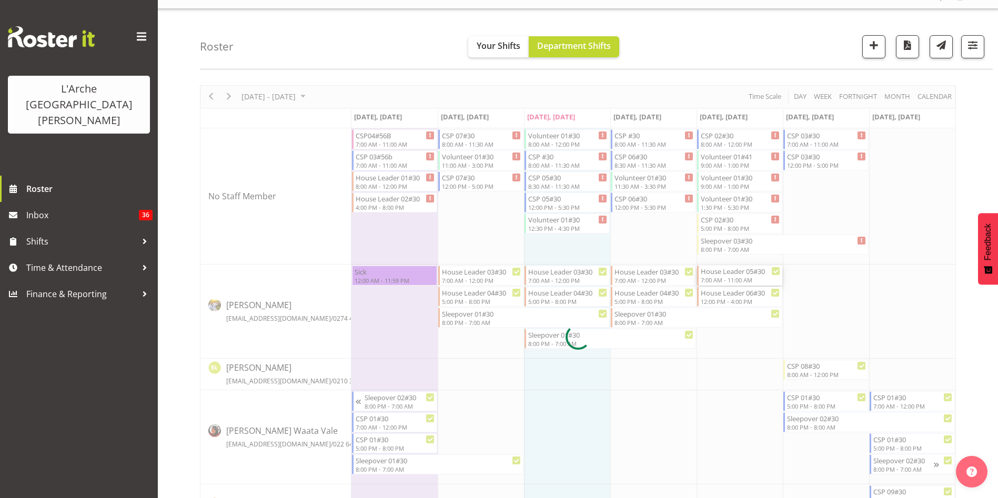
select select
select select "8"
select select "2025"
select select "11"
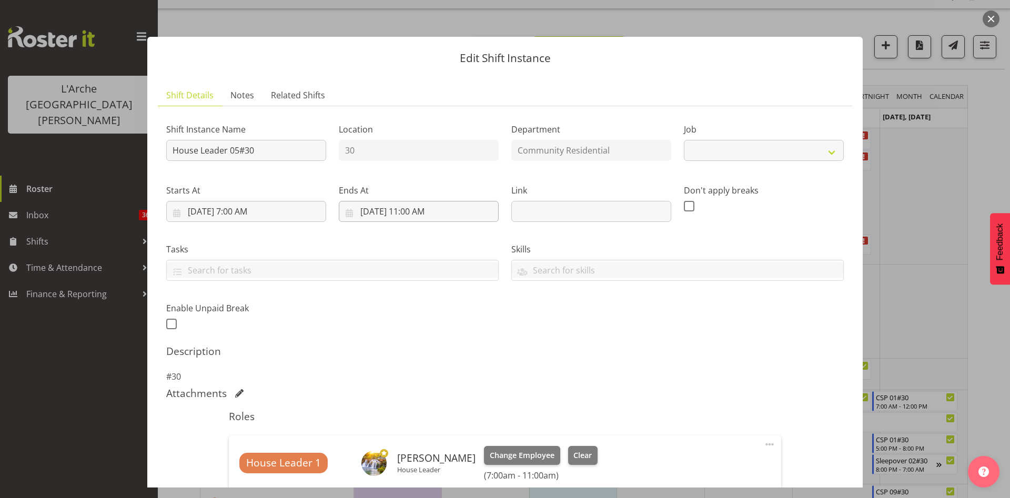
select select "1"
click at [409, 214] on input "[DATE] 11:00 AM" at bounding box center [419, 211] width 160 height 21
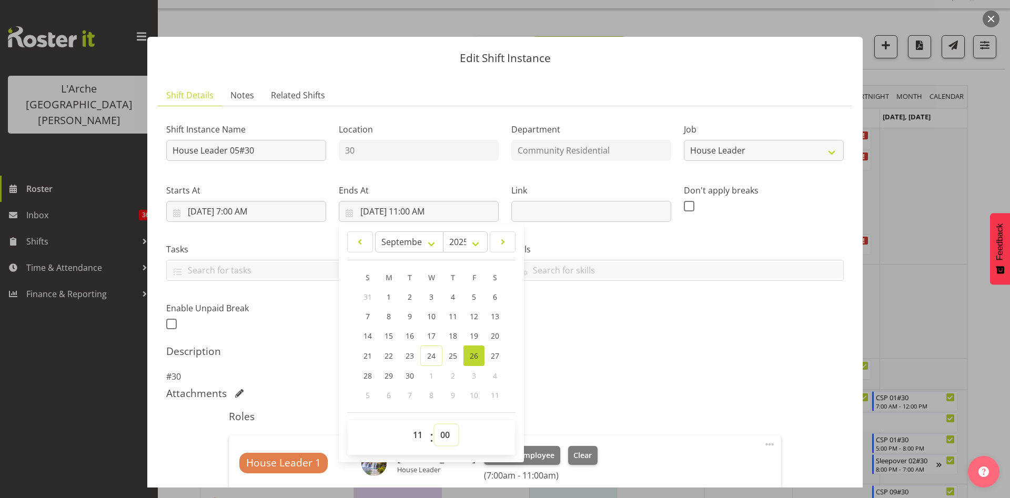
click at [442, 435] on select "00 01 02 03 04 05 06 07 08 09 10 11 12 13 14 15 16 17 18 19 20 21 22 23 24 25 2…" at bounding box center [447, 435] width 24 height 21
select select "30"
click at [435, 425] on select "00 01 02 03 04 05 06 07 08 09 10 11 12 13 14 15 16 17 18 19 20 21 22 23 24 25 2…" at bounding box center [447, 435] width 24 height 21
type input "[DATE] 11:30 AM"
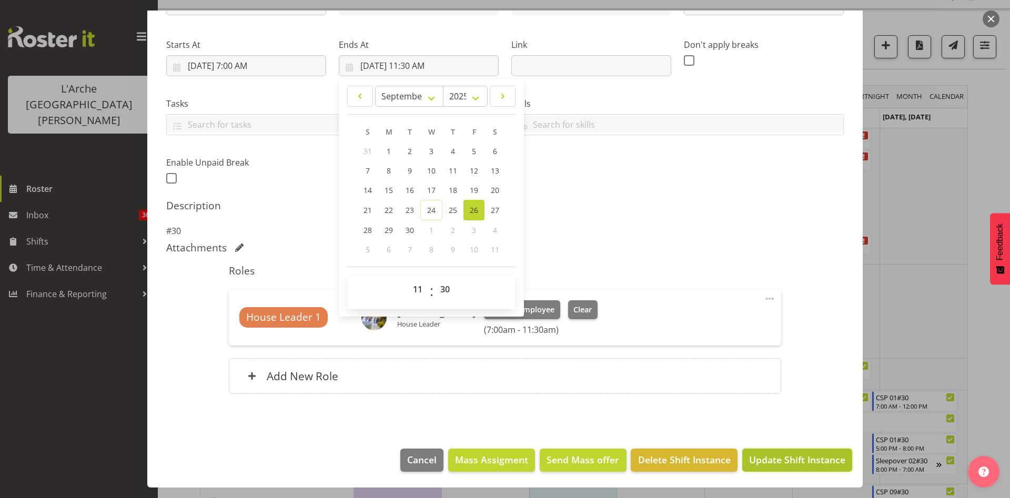
click at [807, 454] on span "Update Shift Instance" at bounding box center [797, 460] width 96 height 14
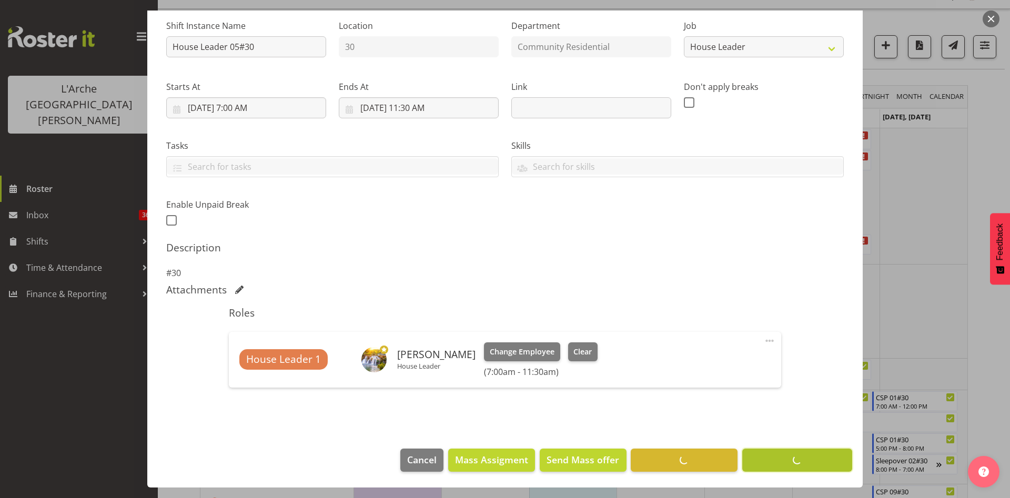
scroll to position [104, 0]
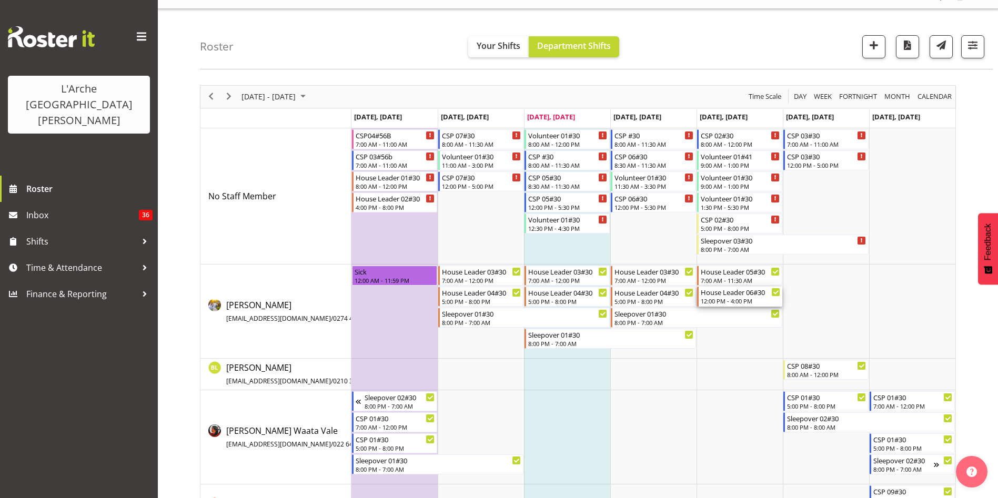
click at [731, 302] on div "12:00 PM - 4:00 PM" at bounding box center [740, 301] width 79 height 8
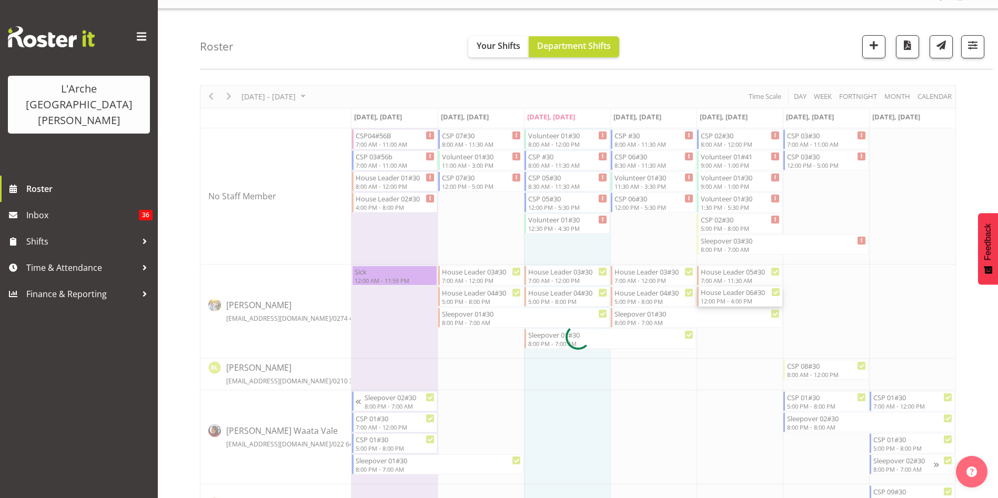
select select
select select "8"
select select "2025"
select select "16"
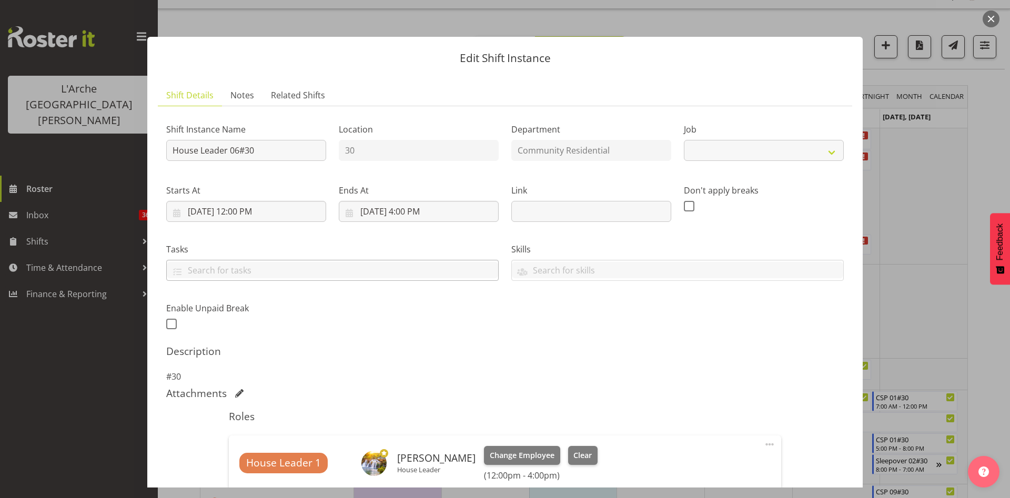
select select "1"
click at [420, 210] on input "[DATE] 4:00 PM" at bounding box center [419, 211] width 160 height 21
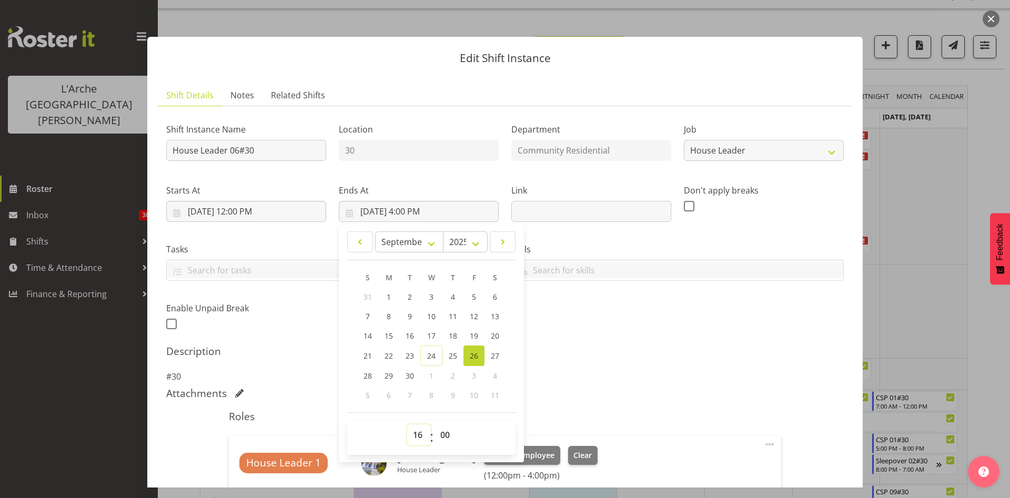
click at [415, 440] on select "00 01 02 03 04 05 06 07 08 09 10 11 12 13 14 15 16 17 18 19 20 21 22 23" at bounding box center [419, 435] width 24 height 21
select select "17"
click at [407, 425] on select "00 01 02 03 04 05 06 07 08 09 10 11 12 13 14 15 16 17 18 19 20 21 22 23" at bounding box center [419, 435] width 24 height 21
type input "[DATE] 5:00 PM"
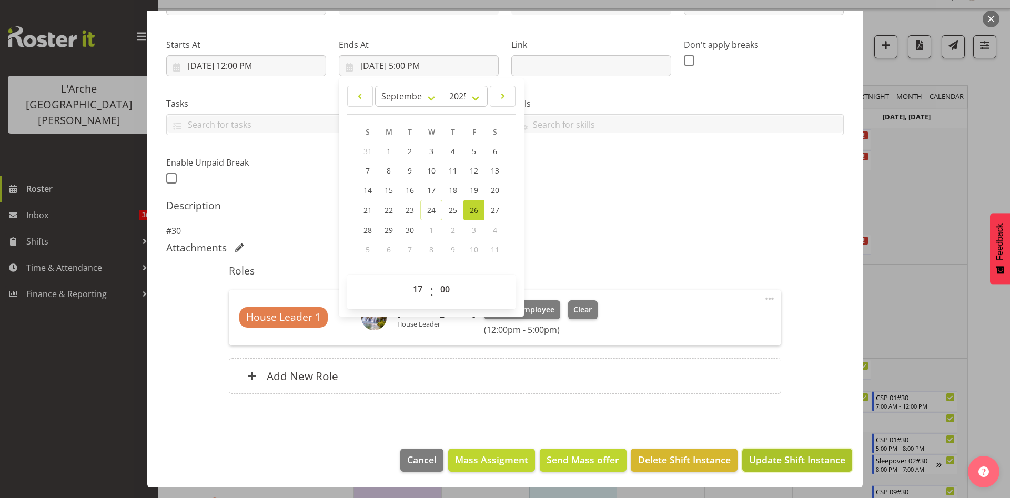
click at [837, 468] on button "Update Shift Instance" at bounding box center [797, 460] width 110 height 23
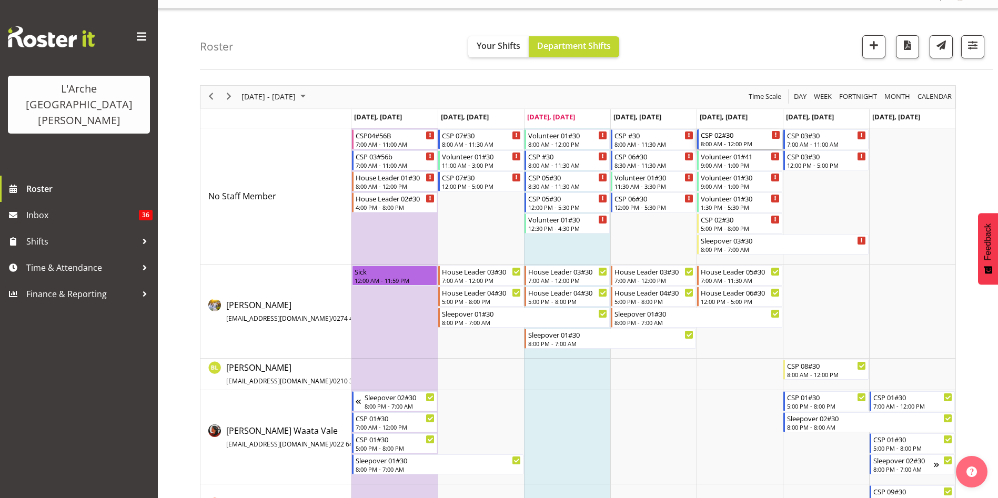
click at [742, 144] on div "8:00 AM - 12:00 PM" at bounding box center [740, 143] width 79 height 8
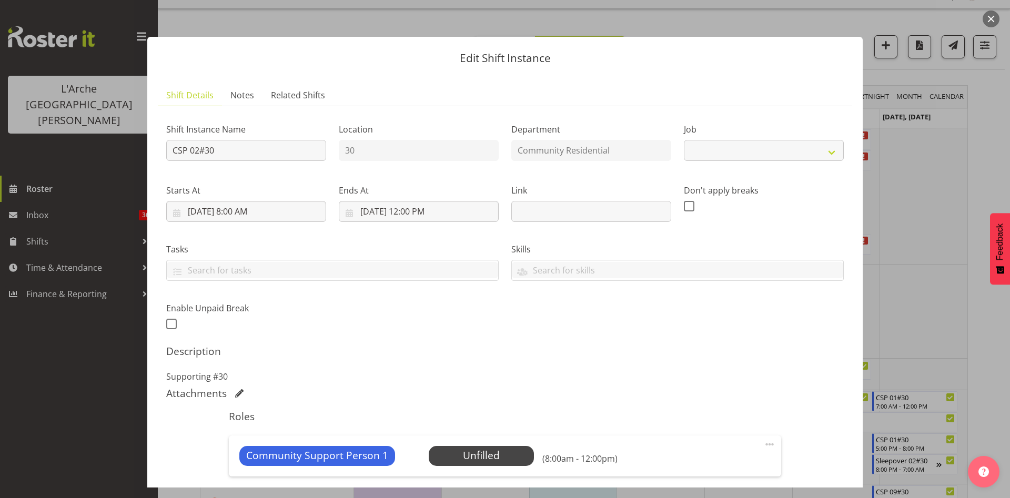
select select "2"
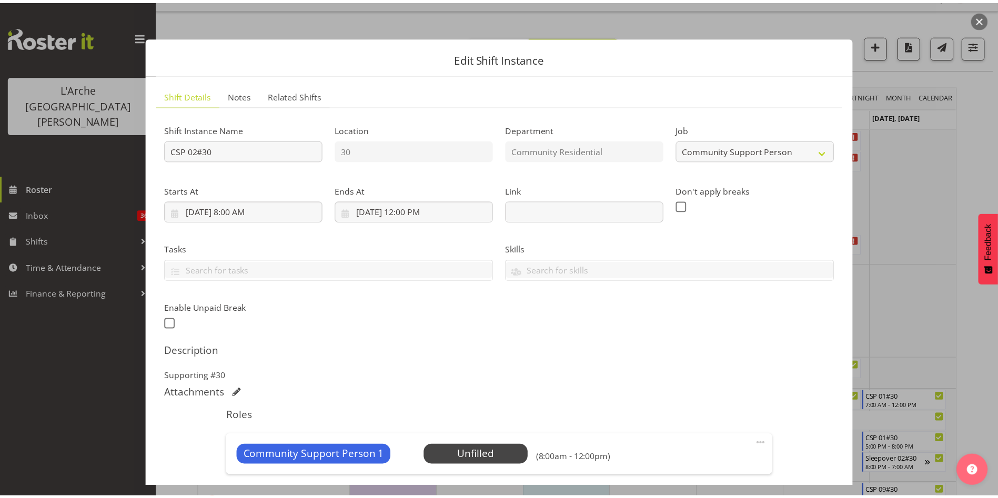
scroll to position [206, 0]
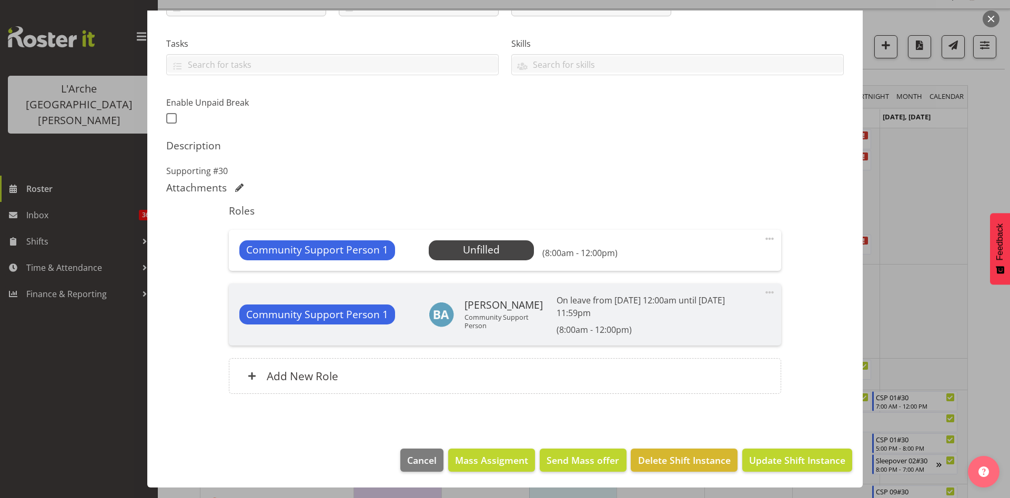
click at [763, 239] on span at bounding box center [769, 239] width 13 height 13
click at [736, 261] on link "Edit" at bounding box center [725, 261] width 101 height 19
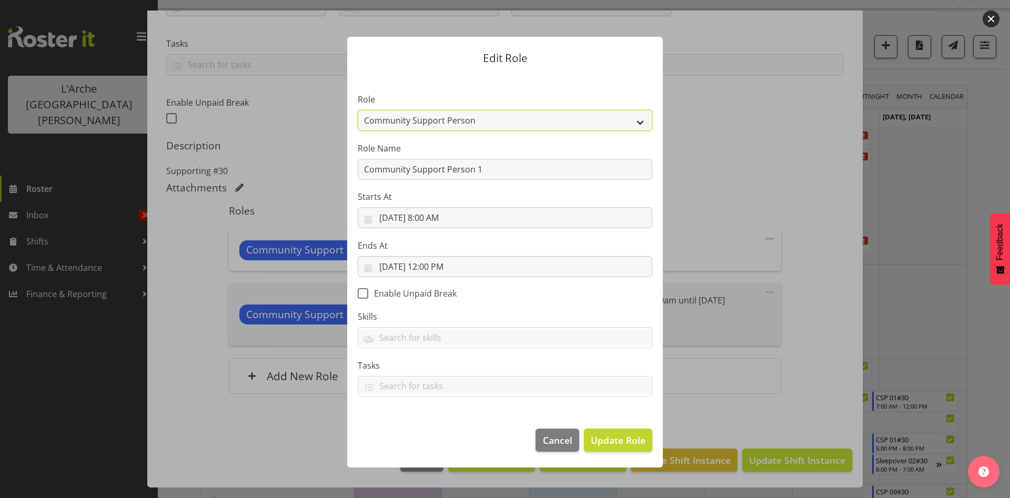
click at [549, 128] on select "Area Manager Art Coordination Community - SIL Community Leader Community Suppor…" at bounding box center [505, 120] width 295 height 21
select select "521"
click at [358, 110] on select "Area Manager Art Coordination Community - SIL Community Leader Community Suppor…" at bounding box center [505, 120] width 295 height 21
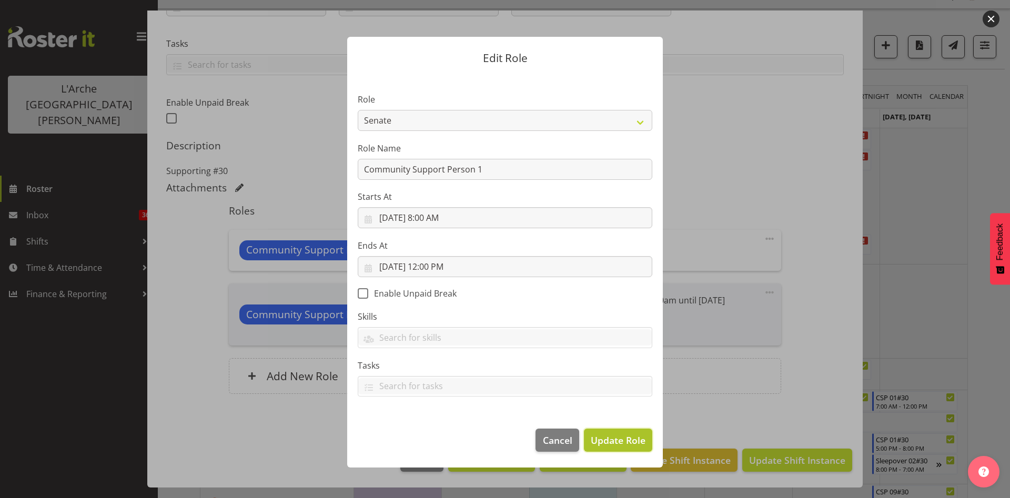
click at [608, 437] on span "Update Role" at bounding box center [618, 440] width 55 height 14
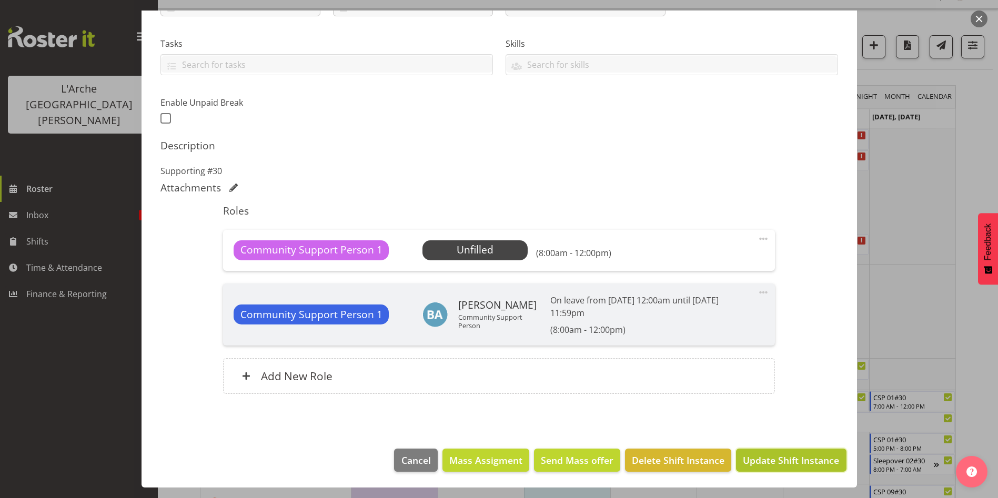
click at [776, 468] on button "Update Shift Instance" at bounding box center [791, 460] width 110 height 23
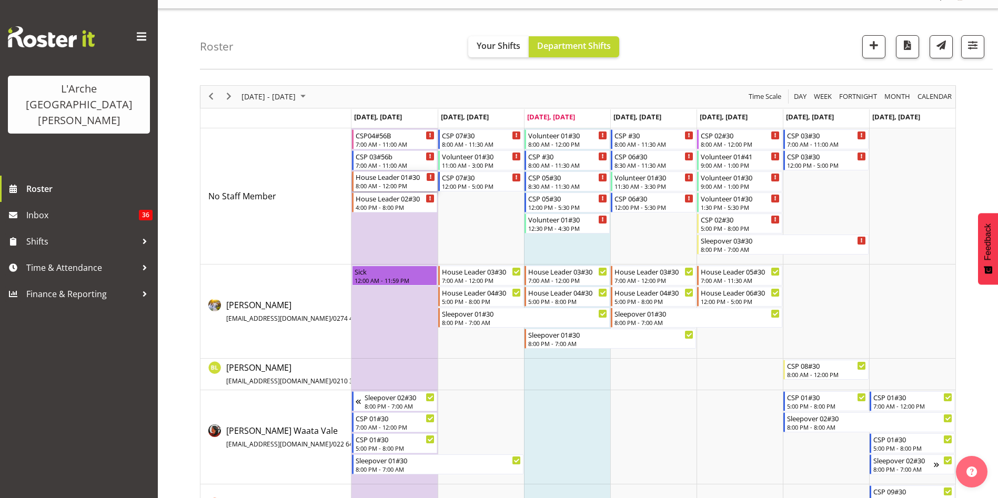
click at [397, 183] on div "8:00 AM - 12:00 PM" at bounding box center [395, 185] width 79 height 8
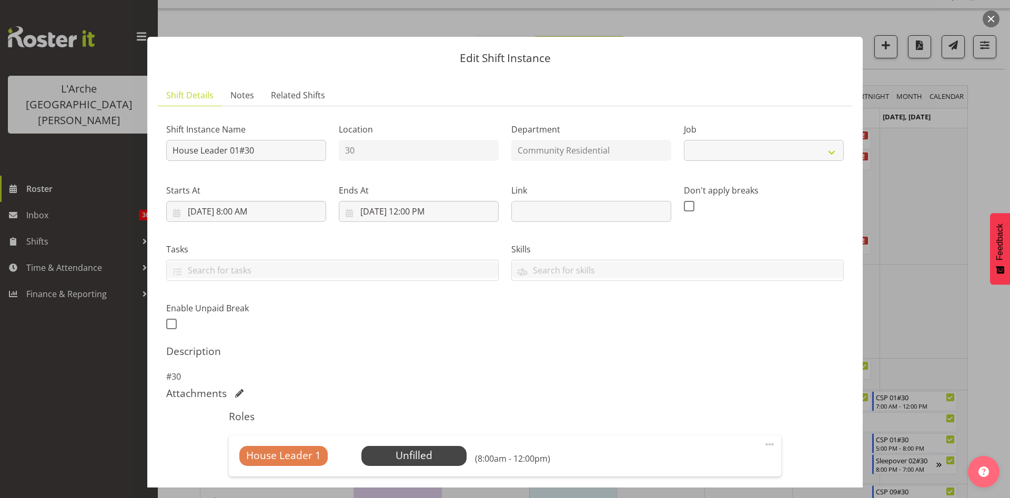
select select "1"
drag, startPoint x: 228, startPoint y: 156, endPoint x: 124, endPoint y: 168, distance: 104.9
click at [124, 168] on div "Edit Shift Instance Shift Details Notes Related Shifts Shift Instance Name Hous…" at bounding box center [505, 249] width 1010 height 498
type input "Vital Care 01#30"
click at [786, 159] on select "Create new job Accounts Admin Art Coordinator Community Leader Community Suppor…" at bounding box center [764, 150] width 160 height 21
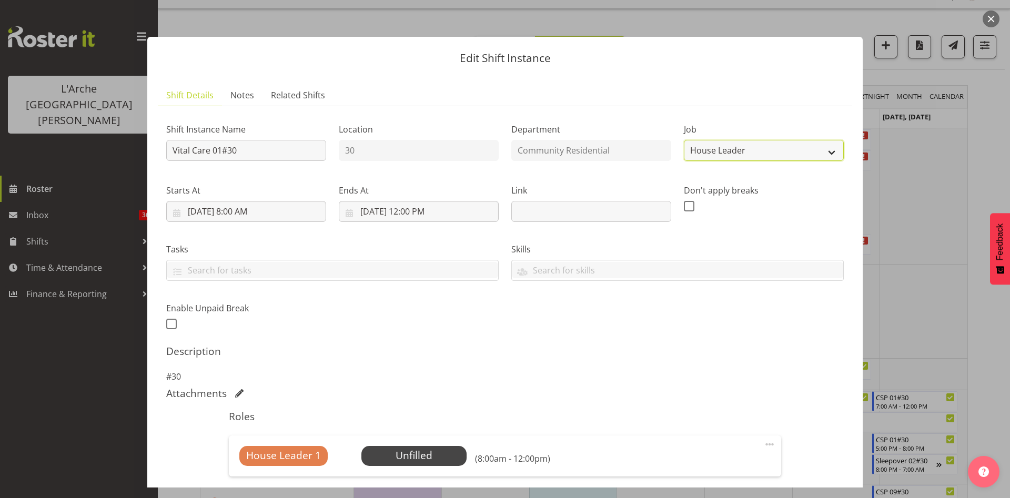
select select "3"
click at [684, 140] on select "Create new job Accounts Admin Art Coordinator Community Leader Community Suppor…" at bounding box center [764, 150] width 160 height 21
click at [763, 447] on span at bounding box center [769, 444] width 13 height 13
drag, startPoint x: 722, startPoint y: 462, endPoint x: 682, endPoint y: 465, distance: 39.5
click at [682, 465] on link "Edit" at bounding box center [725, 467] width 101 height 19
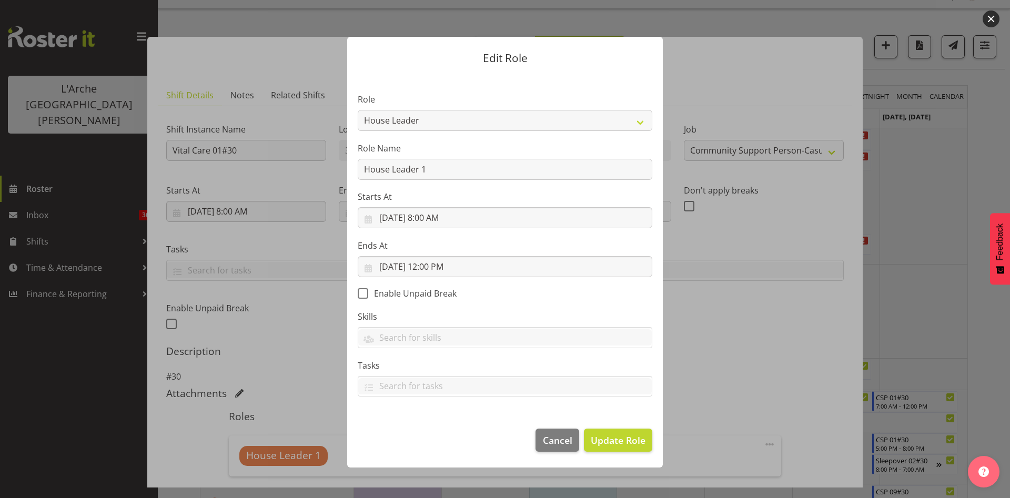
click at [595, 120] on section "Role Area Manager Art Coordination Community - SIL Community Leader Community S…" at bounding box center [505, 246] width 316 height 344
click at [558, 116] on select "Area Manager Art Coordination Community - SIL Community Leader Community Suppor…" at bounding box center [505, 120] width 295 height 21
select select "521"
click at [358, 110] on select "Area Manager Art Coordination Community - SIL Community Leader Community Suppor…" at bounding box center [505, 120] width 295 height 21
drag, startPoint x: 469, startPoint y: 167, endPoint x: 305, endPoint y: 176, distance: 164.9
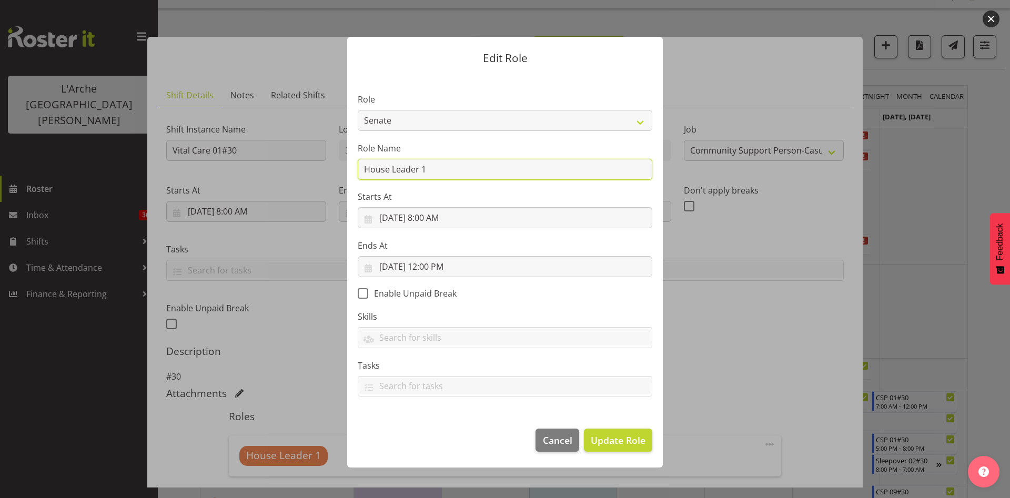
click at [305, 176] on form "Edit Role Role Area Manager Art Coordination Community - SIL Community Leader C…" at bounding box center [504, 249] width 505 height 477
type input "Vital Care"
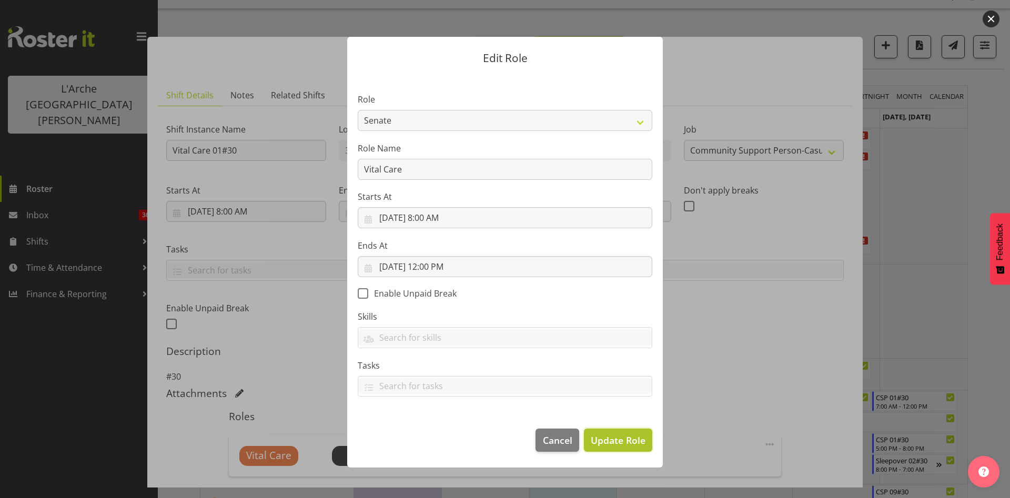
click at [624, 438] on span "Update Role" at bounding box center [618, 440] width 55 height 14
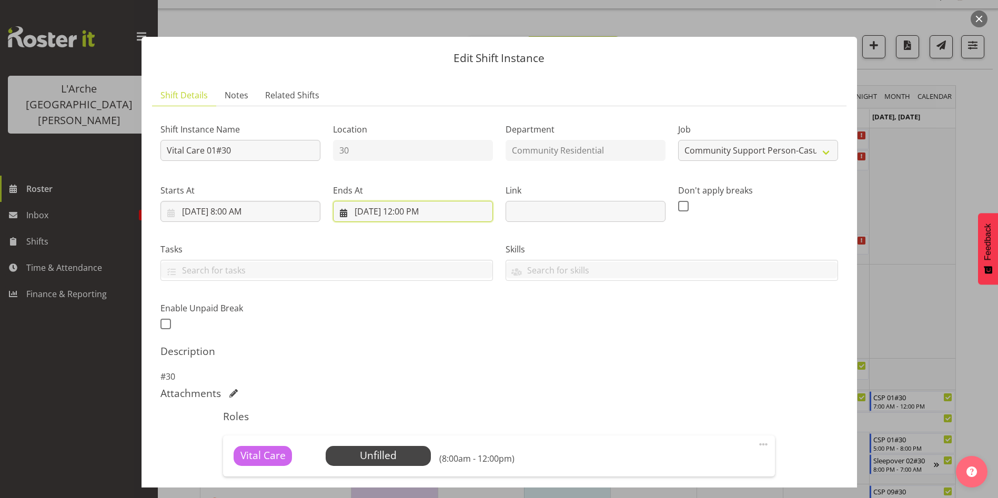
click at [399, 210] on input "[DATE] 12:00 PM" at bounding box center [413, 211] width 160 height 21
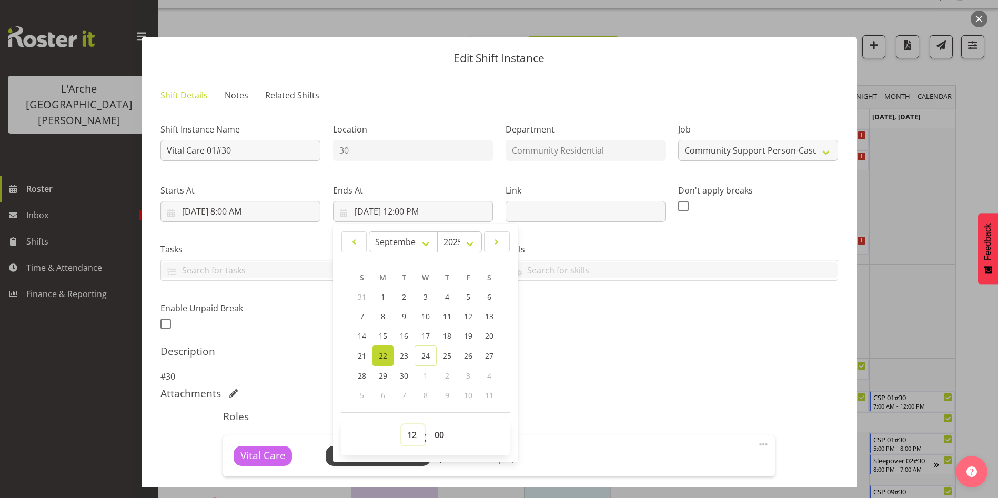
click at [412, 437] on select "00 01 02 03 04 05 06 07 08 09 10 11 12 13 14 15 16 17 18 19 20 21 22 23" at bounding box center [413, 435] width 24 height 21
select select "11"
click at [401, 425] on select "00 01 02 03 04 05 06 07 08 09 10 11 12 13 14 15 16 17 18 19 20 21 22 23" at bounding box center [413, 435] width 24 height 21
type input "[DATE] 11:00 AM"
click at [439, 436] on select "00 01 02 03 04 05 06 07 08 09 10 11 12 13 14 15 16 17 18 19 20 21 22 23 24 25 2…" at bounding box center [441, 435] width 24 height 21
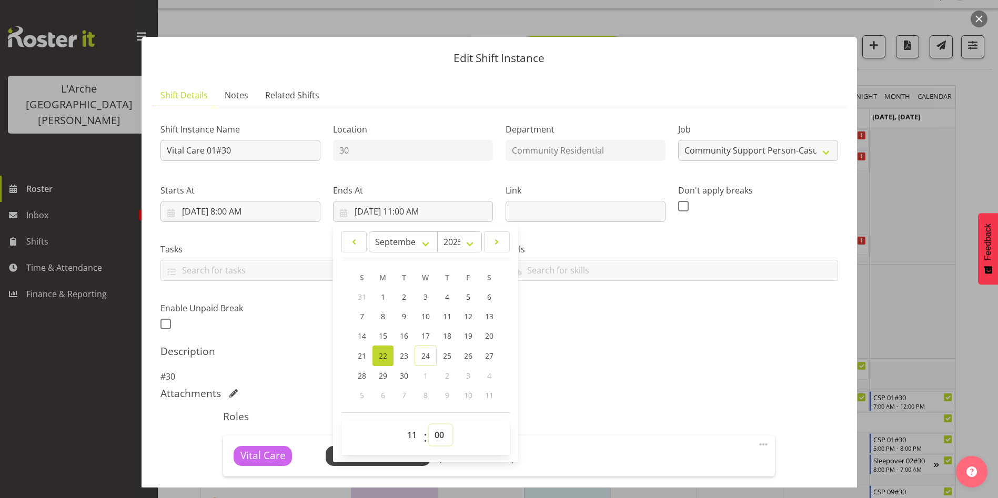
select select "32"
click at [429, 425] on select "00 01 02 03 04 05 06 07 08 09 10 11 12 13 14 15 16 17 18 19 20 21 22 23 24 25 2…" at bounding box center [441, 435] width 24 height 21
type input "[DATE] 11:32 AM"
click at [439, 436] on select "00 01 02 03 04 05 06 07 08 09 10 11 12 13 14 15 16 17 18 19 20 21 22 23 24 25 2…" at bounding box center [441, 435] width 24 height 21
select select "30"
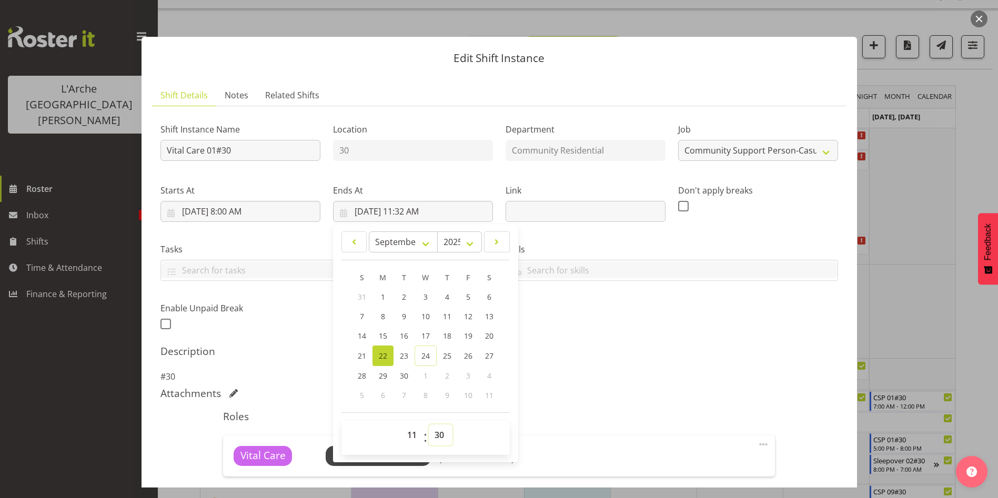
click at [429, 425] on select "00 01 02 03 04 05 06 07 08 09 10 11 12 13 14 15 16 17 18 19 20 21 22 23 24 25 2…" at bounding box center [441, 435] width 24 height 21
type input "[DATE] 11:30 AM"
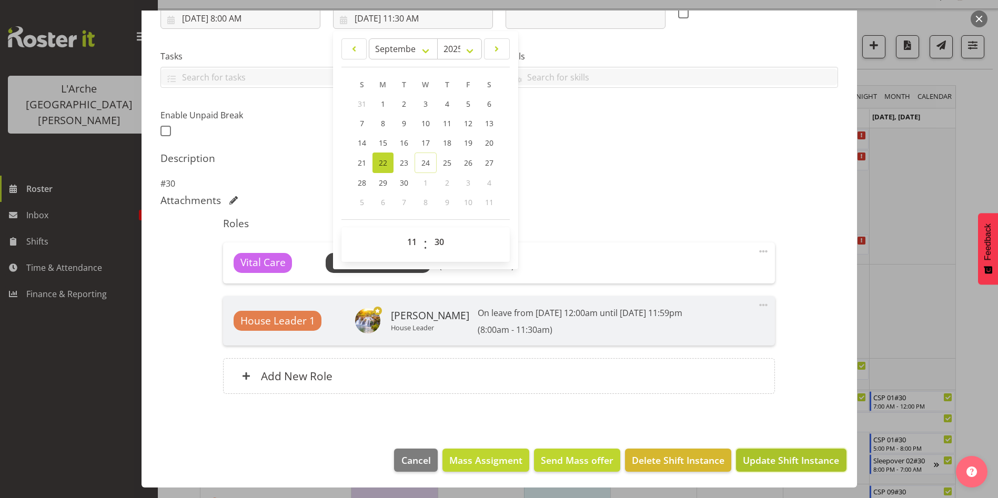
click at [811, 459] on span "Update Shift Instance" at bounding box center [791, 460] width 96 height 14
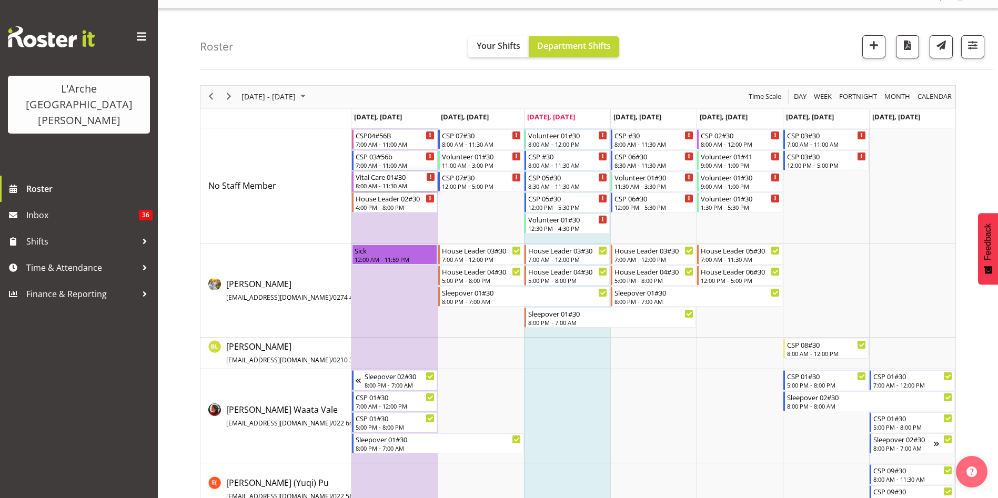
click at [392, 186] on div "8:00 AM - 11:30 AM" at bounding box center [395, 185] width 79 height 8
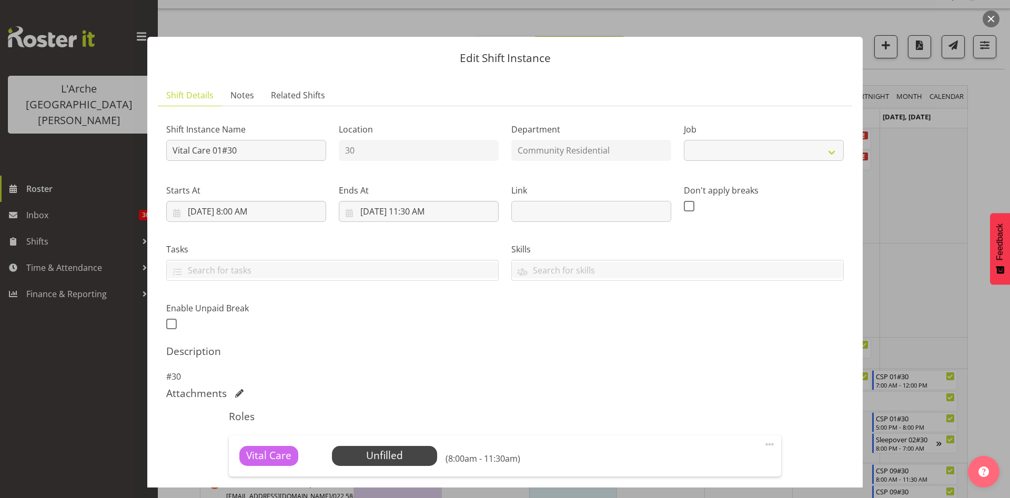
select select "3"
click at [413, 456] on span "Select Employee" at bounding box center [384, 455] width 78 height 15
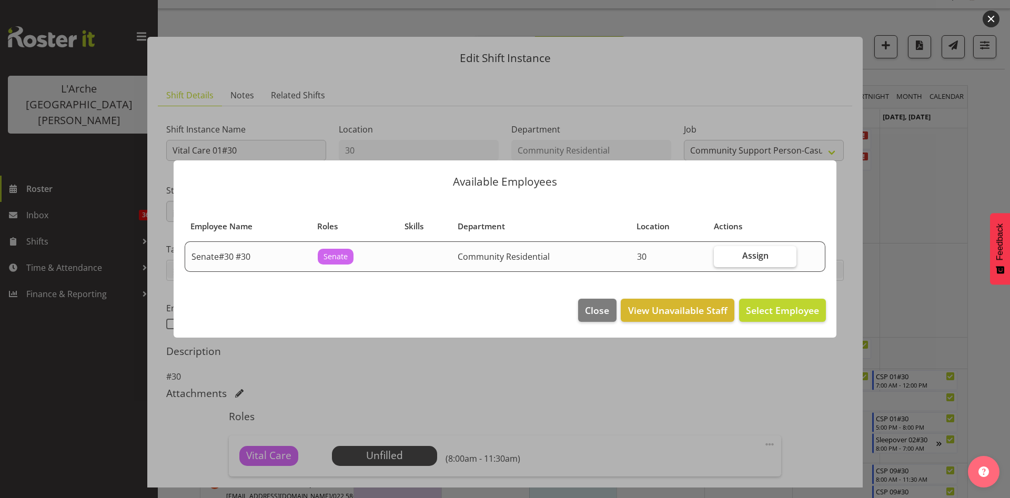
click at [774, 265] on label "Assign" at bounding box center [755, 256] width 83 height 21
click at [721, 259] on input "Assign" at bounding box center [717, 255] width 7 height 7
checkbox input "true"
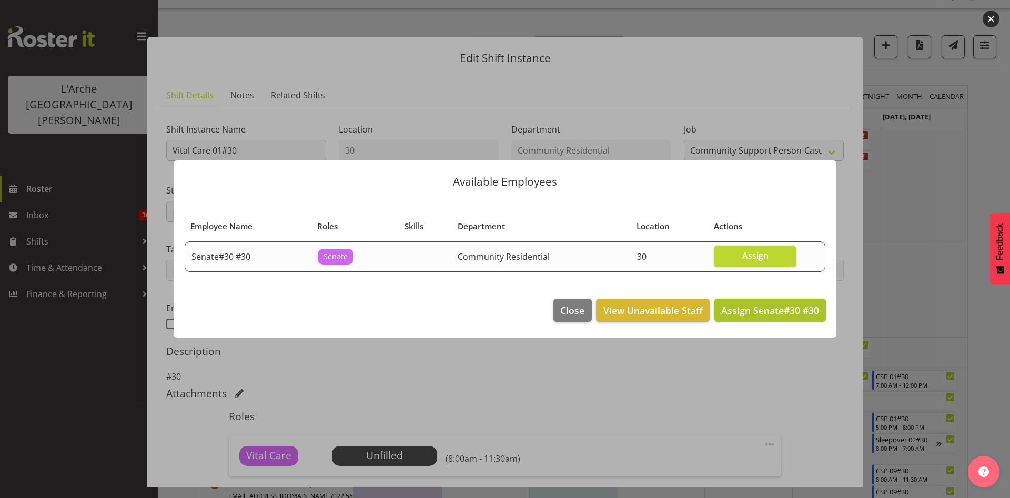
click at [763, 317] on span "Assign Senate#30 #30" at bounding box center [770, 311] width 98 height 14
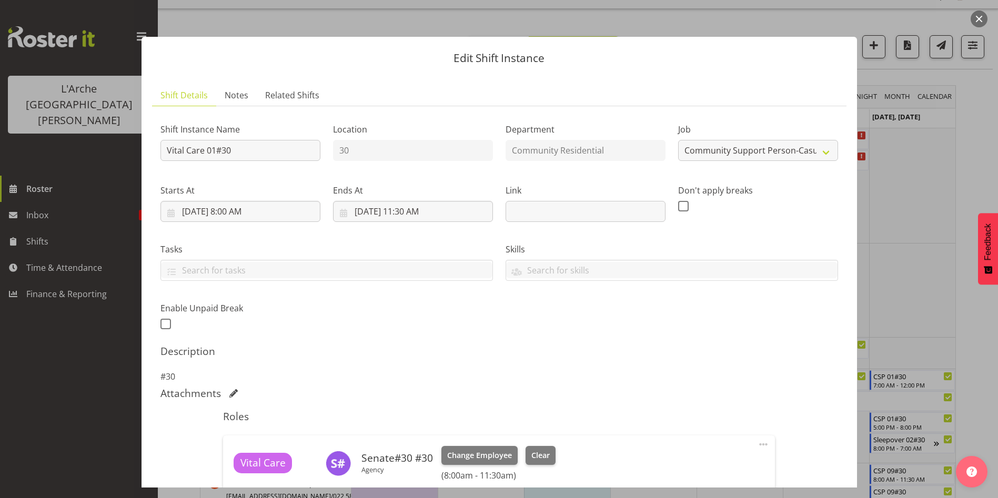
click at [836, 297] on section "Shift Details Notes Related Shifts Shift Instance Name Vital Care 01#30 Locatio…" at bounding box center [499, 360] width 715 height 572
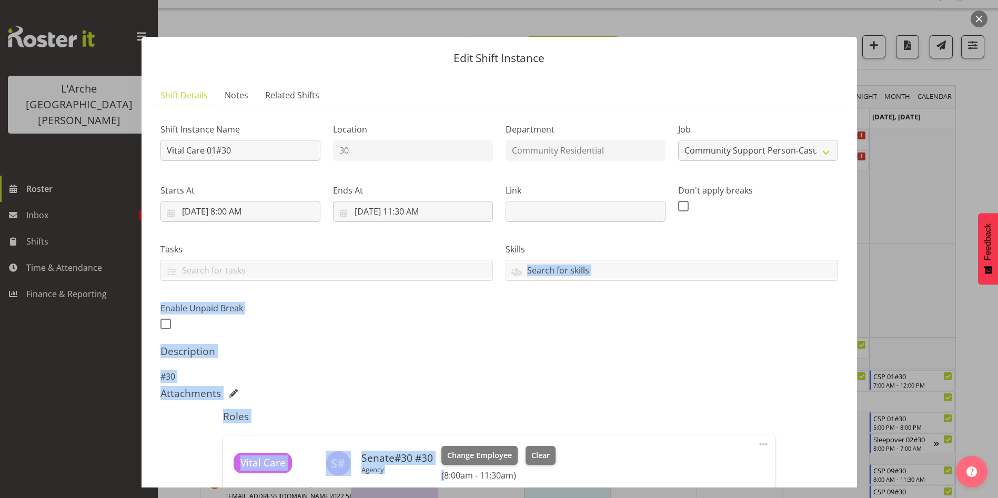
drag, startPoint x: 836, startPoint y: 297, endPoint x: 843, endPoint y: 452, distance: 155.3
click at [843, 452] on section "Shift Details Notes Related Shifts Shift Instance Name Vital Care 01#30 Locatio…" at bounding box center [499, 360] width 715 height 572
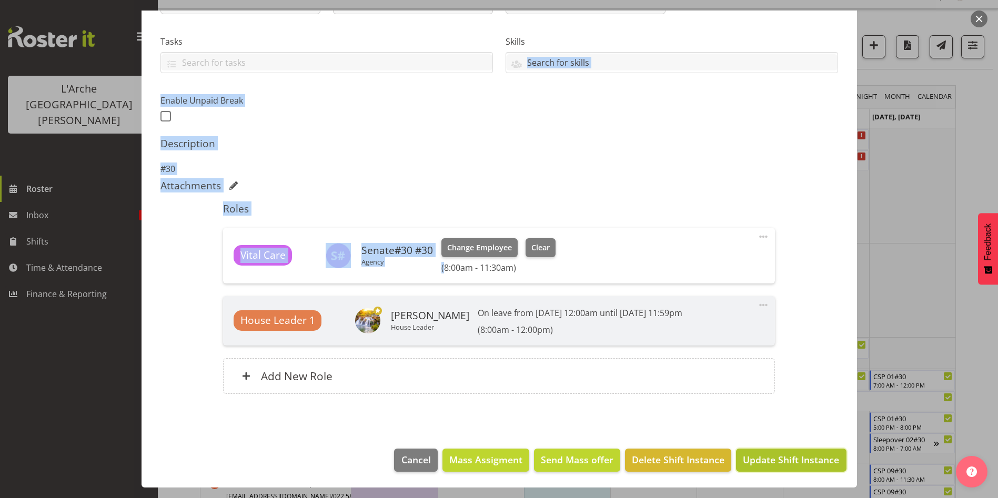
click at [807, 460] on span "Update Shift Instance" at bounding box center [791, 460] width 96 height 14
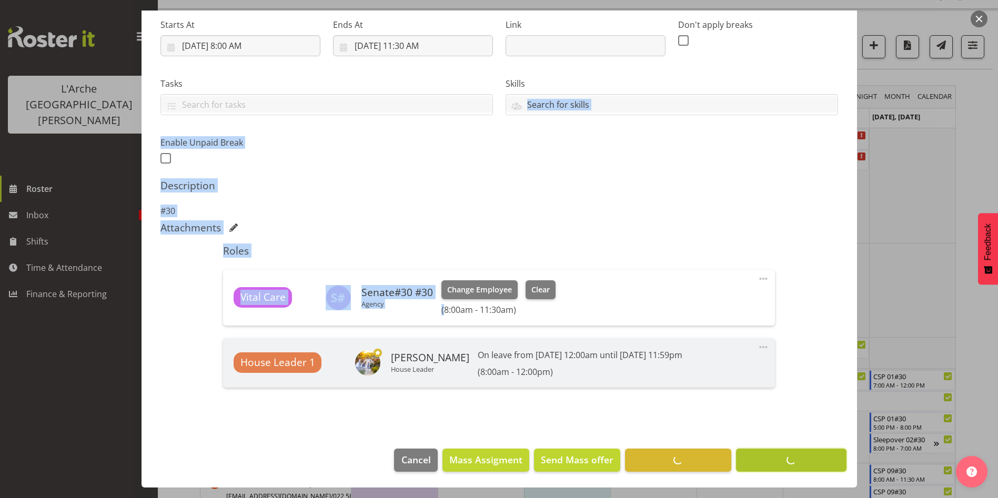
scroll to position [166, 0]
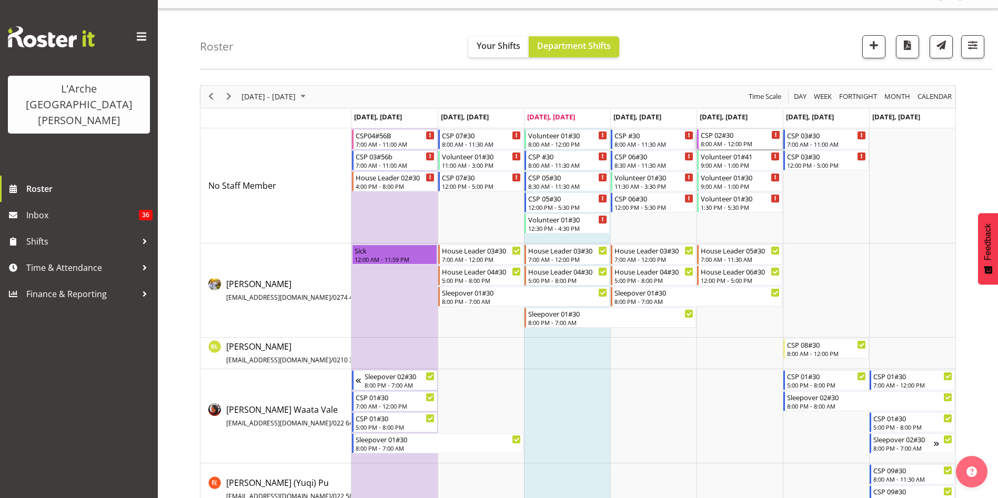
click at [738, 138] on div "CSP 02#30" at bounding box center [740, 134] width 79 height 11
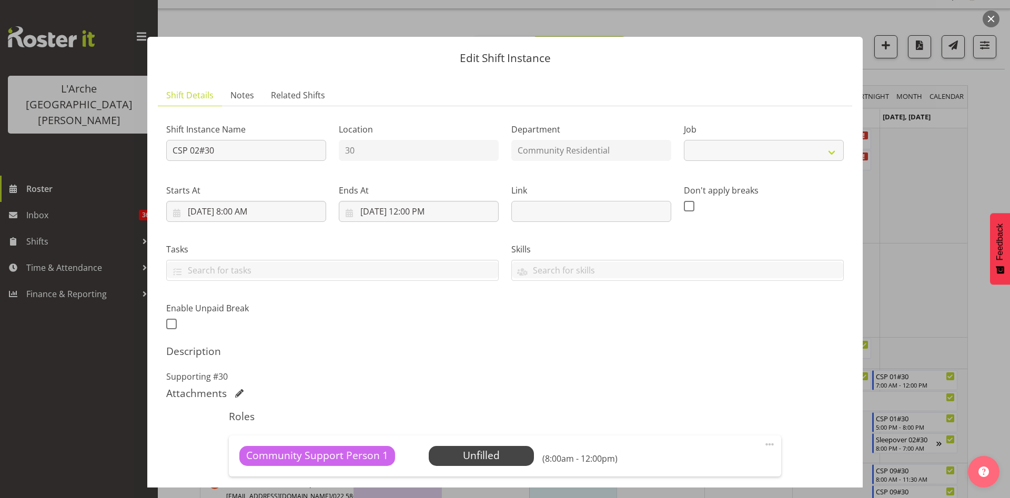
select select "2"
click at [763, 442] on span at bounding box center [769, 444] width 13 height 13
click at [728, 465] on link "Edit" at bounding box center [725, 467] width 101 height 19
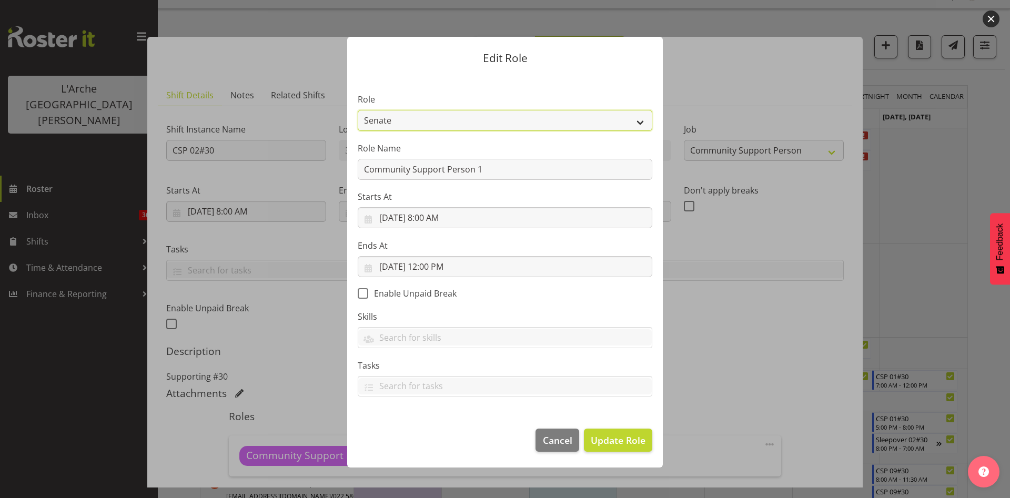
click at [617, 121] on select "Area Manager Art Coordination Community - SIL Community Leader Community Suppor…" at bounding box center [505, 120] width 295 height 21
select select "287"
click at [358, 110] on select "Area Manager Art Coordination Community - SIL Community Leader Community Suppor…" at bounding box center [505, 120] width 295 height 21
click at [615, 441] on span "Update Role" at bounding box center [618, 440] width 55 height 14
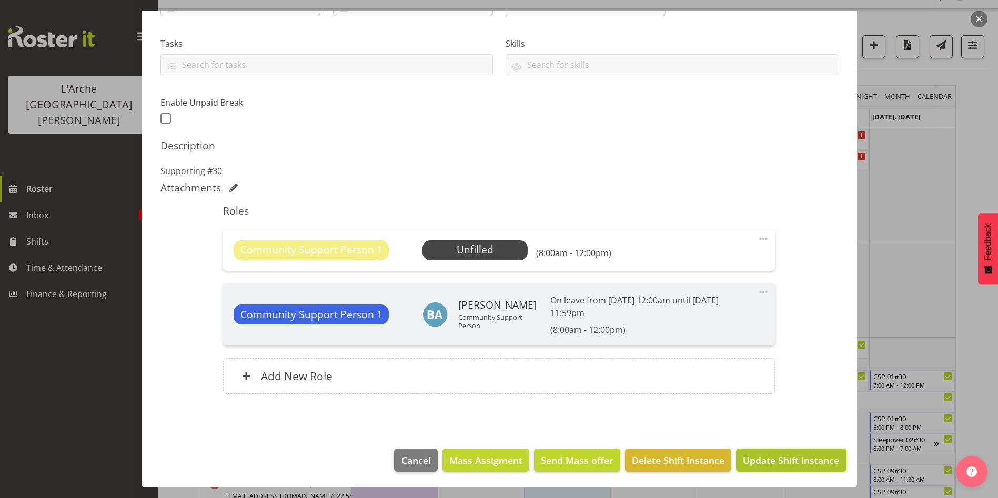
click at [816, 449] on button "Update Shift Instance" at bounding box center [791, 460] width 110 height 23
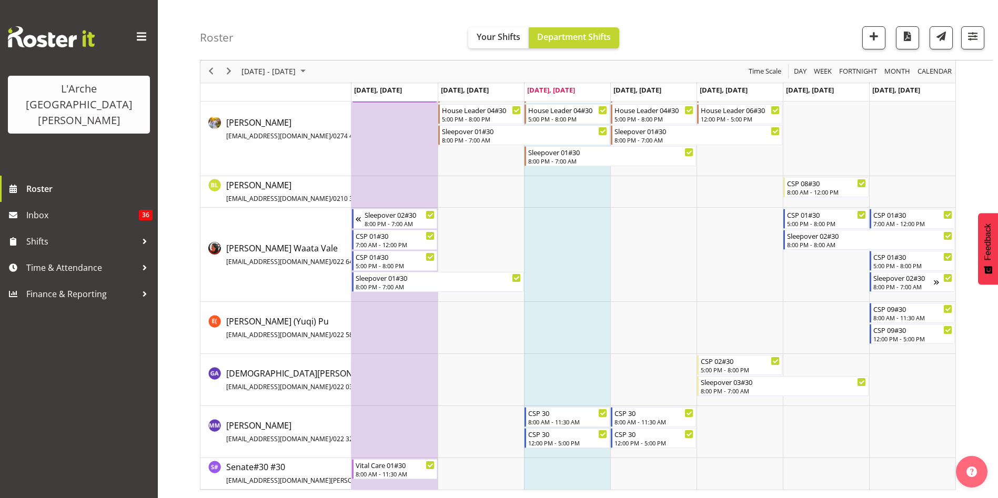
scroll to position [0, 0]
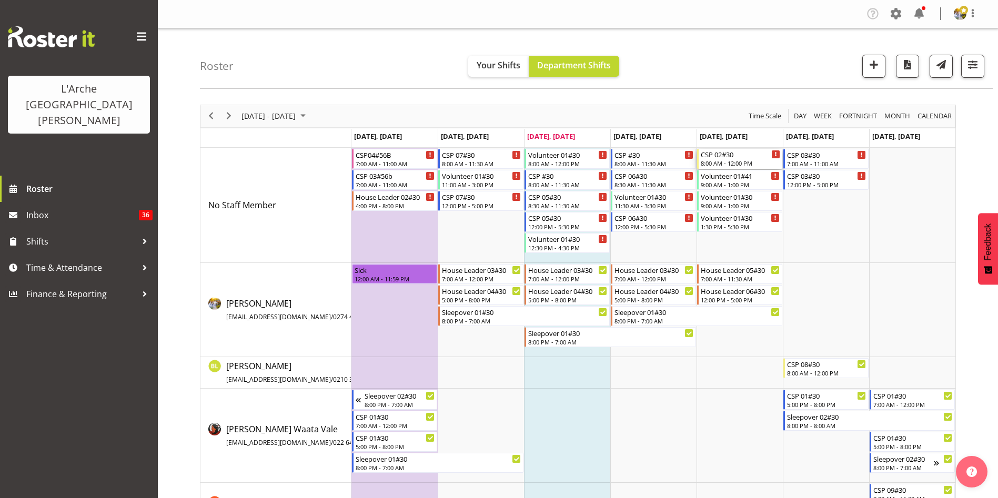
click at [724, 167] on div "8:00 AM - 12:00 PM" at bounding box center [740, 163] width 79 height 8
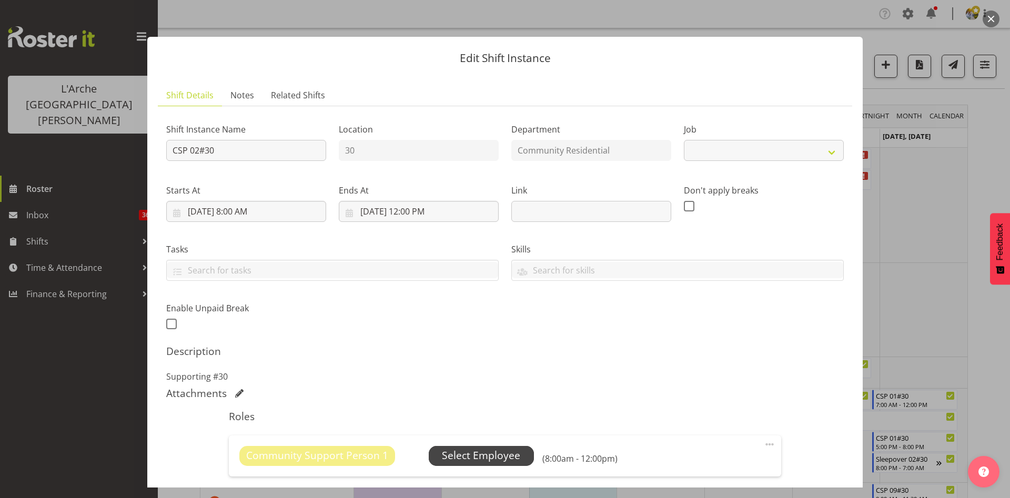
select select "2"
click at [497, 448] on span "Select Employee" at bounding box center [481, 455] width 78 height 15
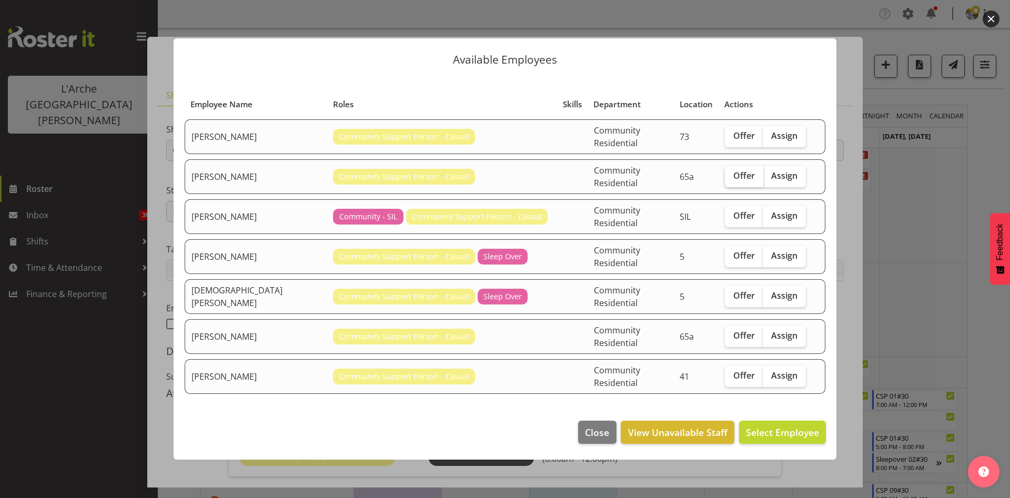
click at [735, 181] on span "Offer" at bounding box center [744, 175] width 22 height 11
click at [732, 179] on input "Offer" at bounding box center [728, 176] width 7 height 7
checkbox input "true"
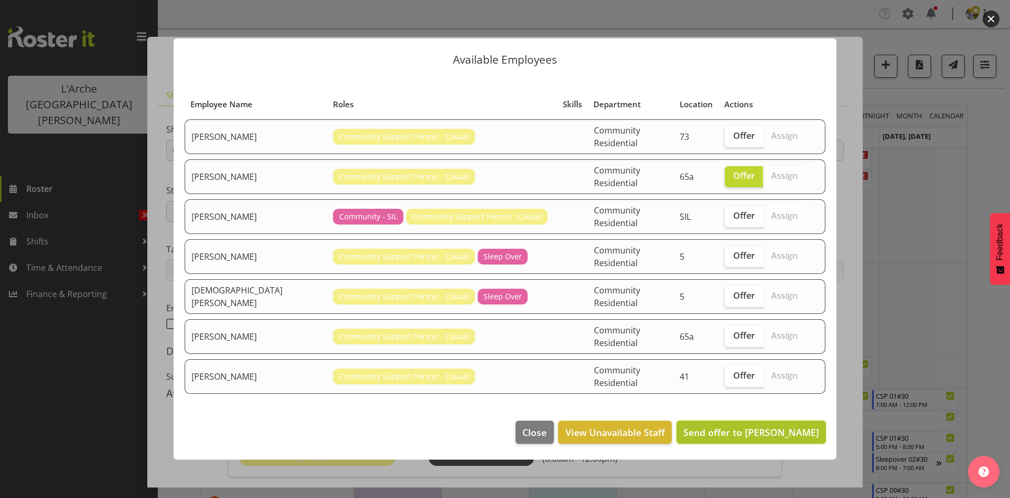
click at [760, 426] on span "Send offer to [PERSON_NAME]" at bounding box center [751, 432] width 136 height 13
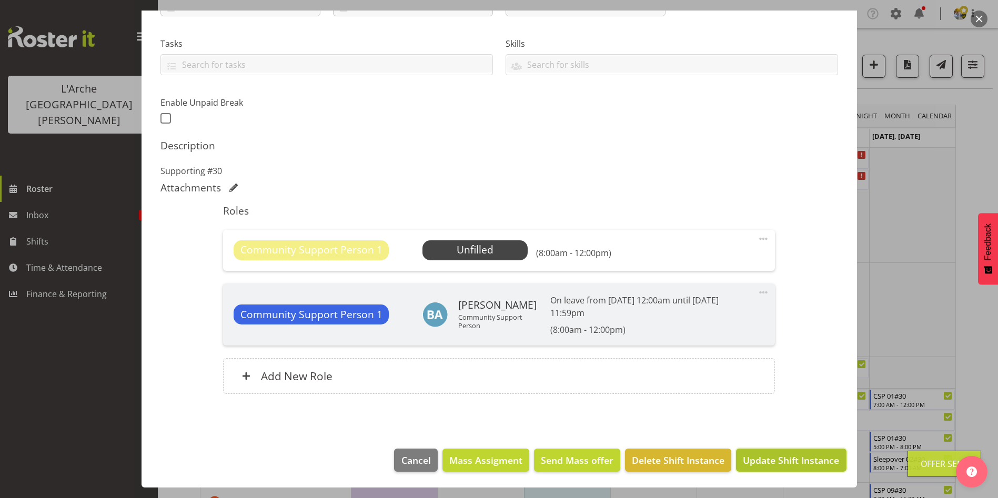
click at [827, 454] on span "Update Shift Instance" at bounding box center [791, 460] width 96 height 14
